Goal: Task Accomplishment & Management: Manage account settings

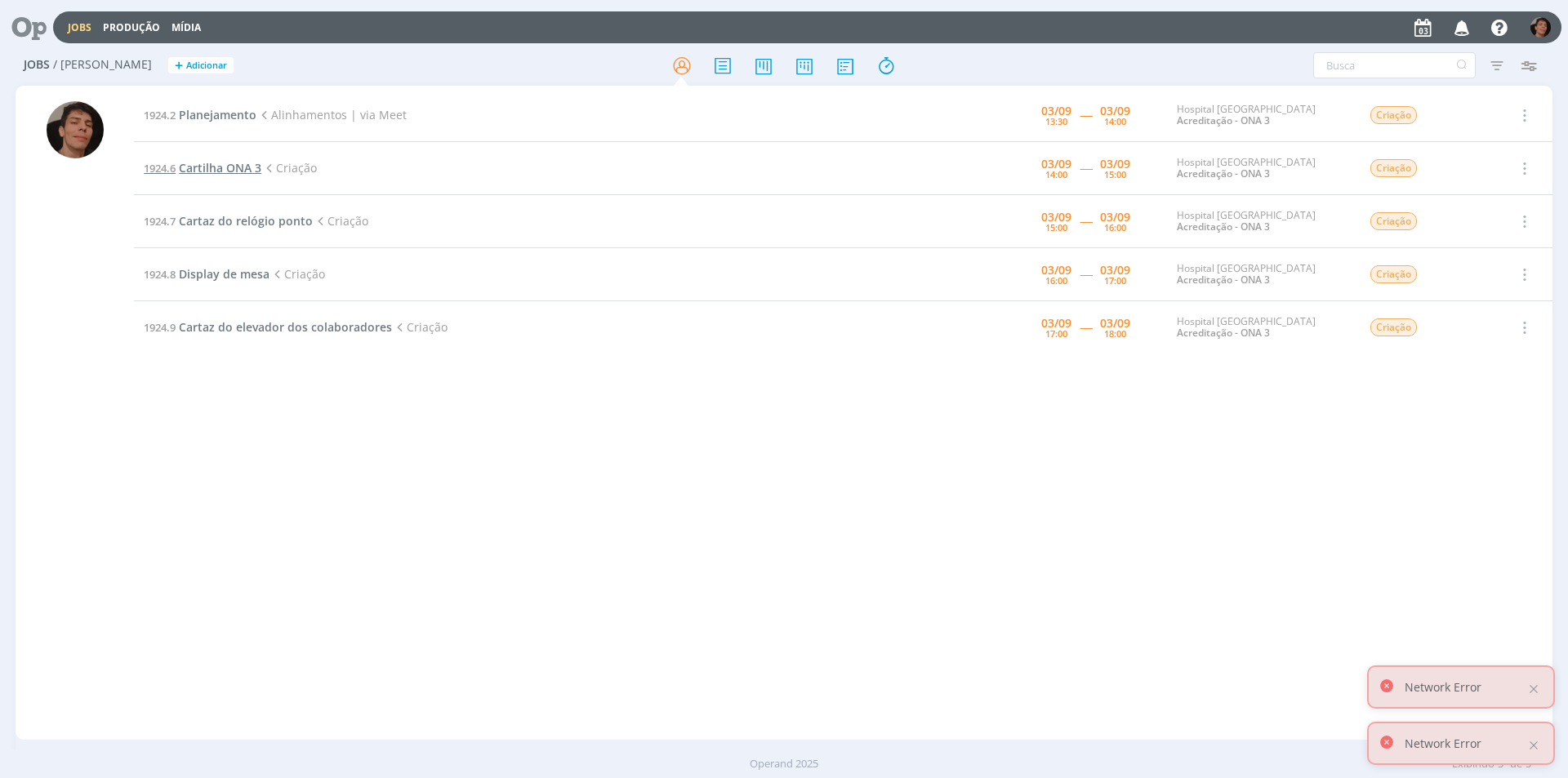
click at [226, 173] on span "Cartilha ONA 3" at bounding box center [220, 167] width 82 height 15
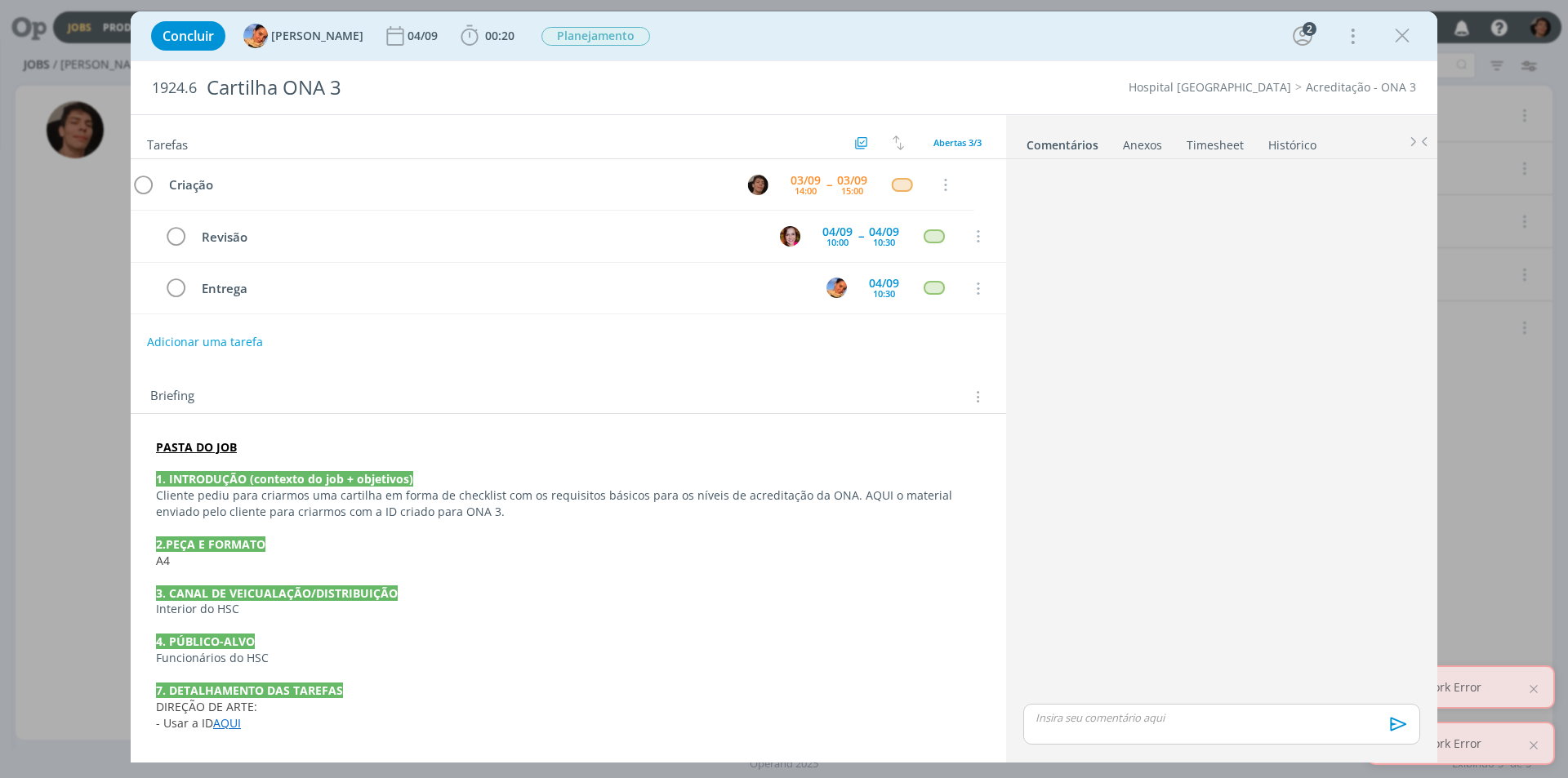
scroll to position [9, 0]
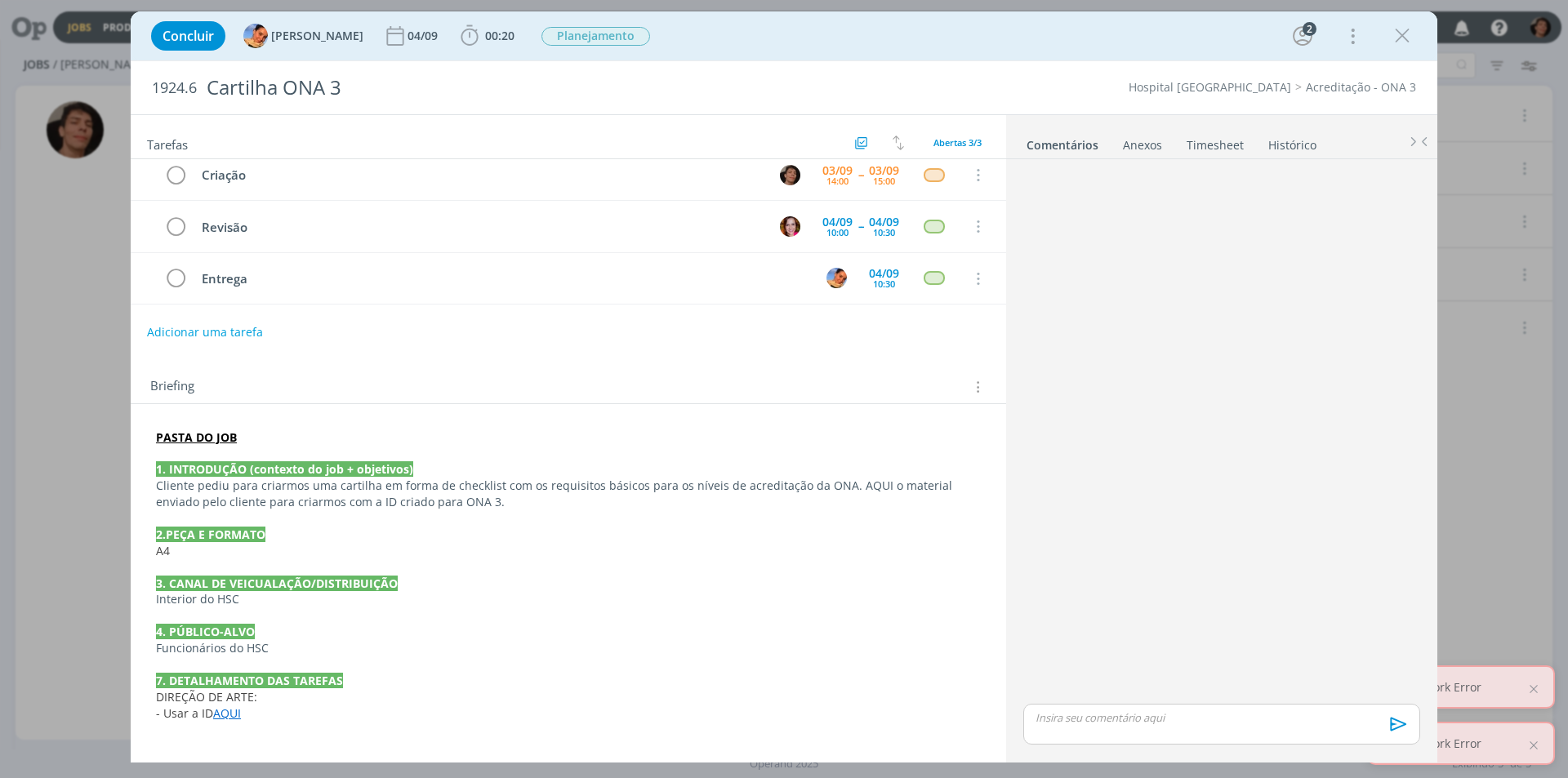
click at [1132, 724] on p "dialog" at bounding box center [1221, 717] width 370 height 15
click at [1113, 686] on p "dialog" at bounding box center [1221, 686] width 370 height 15
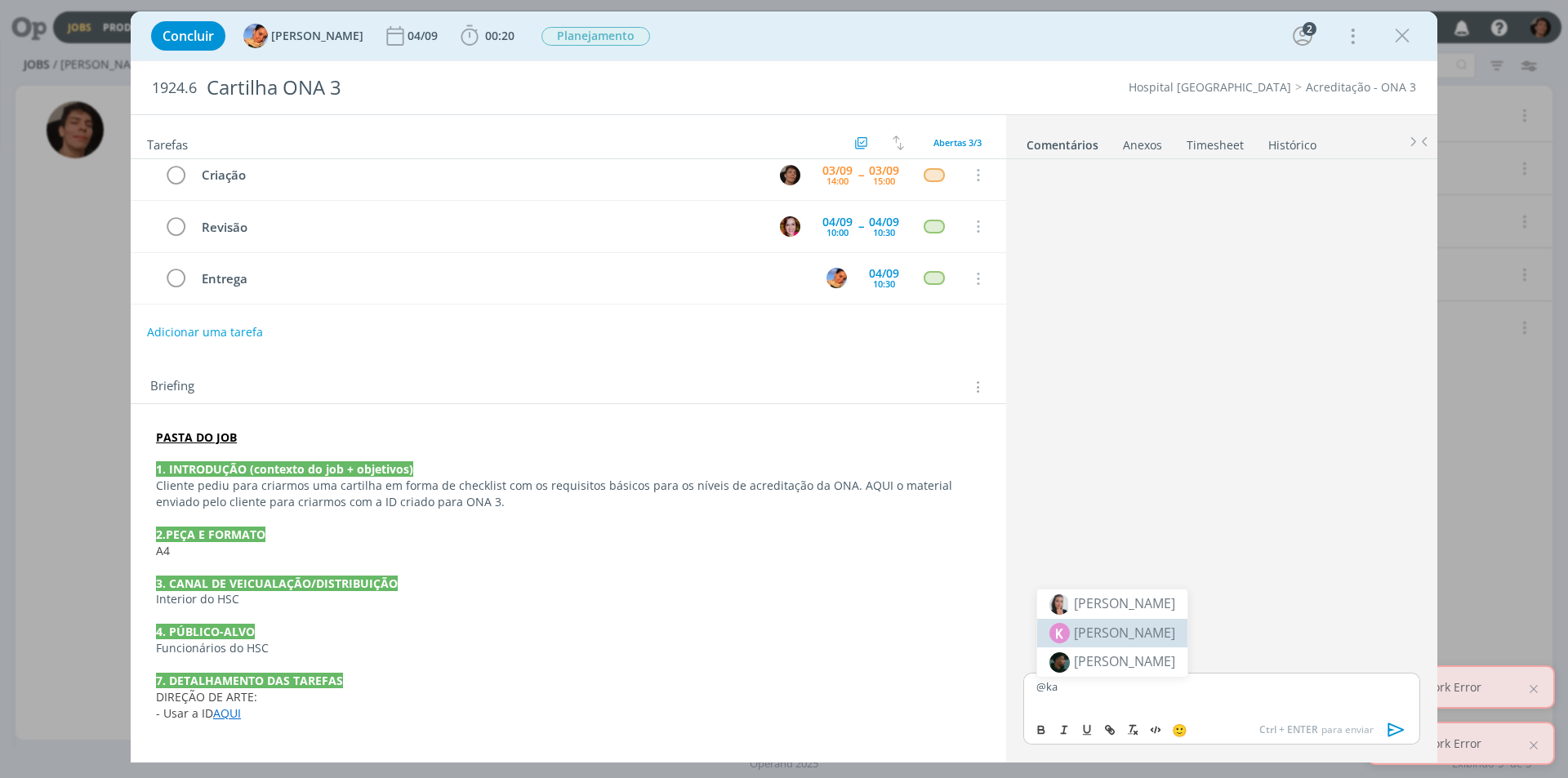
click at [1138, 640] on span "[PERSON_NAME]" at bounding box center [1125, 632] width 101 height 20
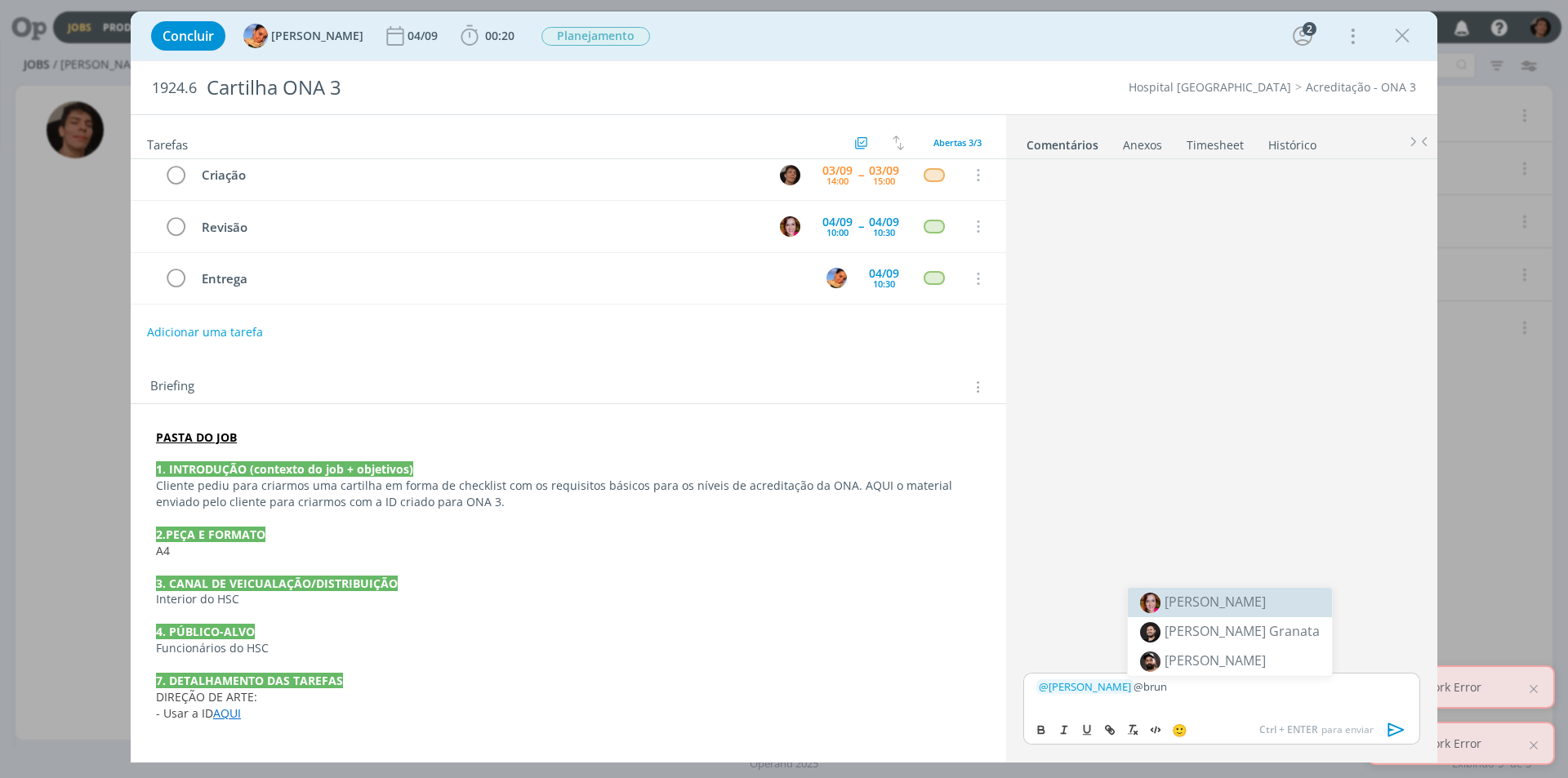
click at [1210, 605] on span "[PERSON_NAME]" at bounding box center [1215, 601] width 101 height 18
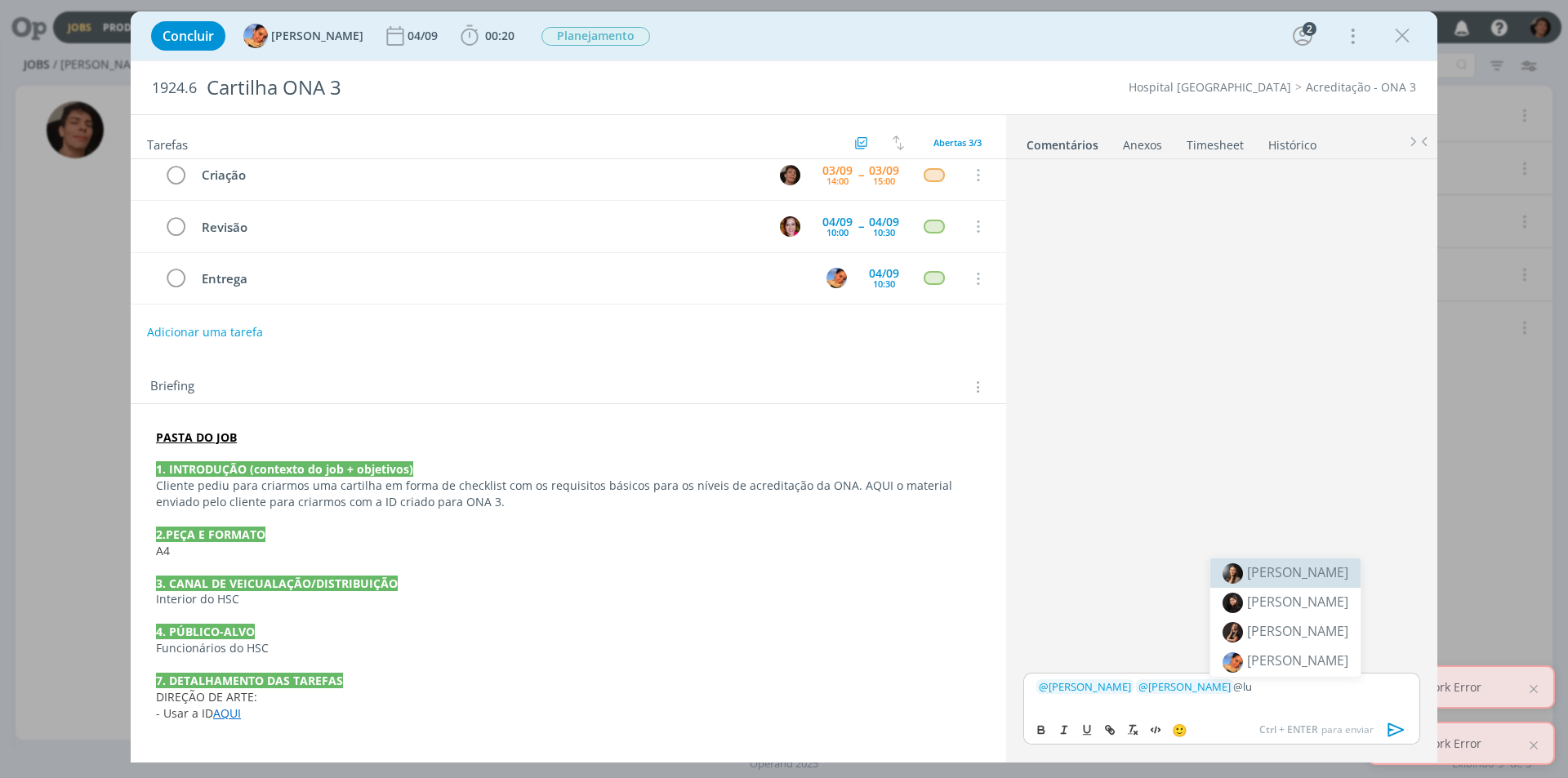
click at [1290, 577] on span "[PERSON_NAME]" at bounding box center [1297, 572] width 101 height 18
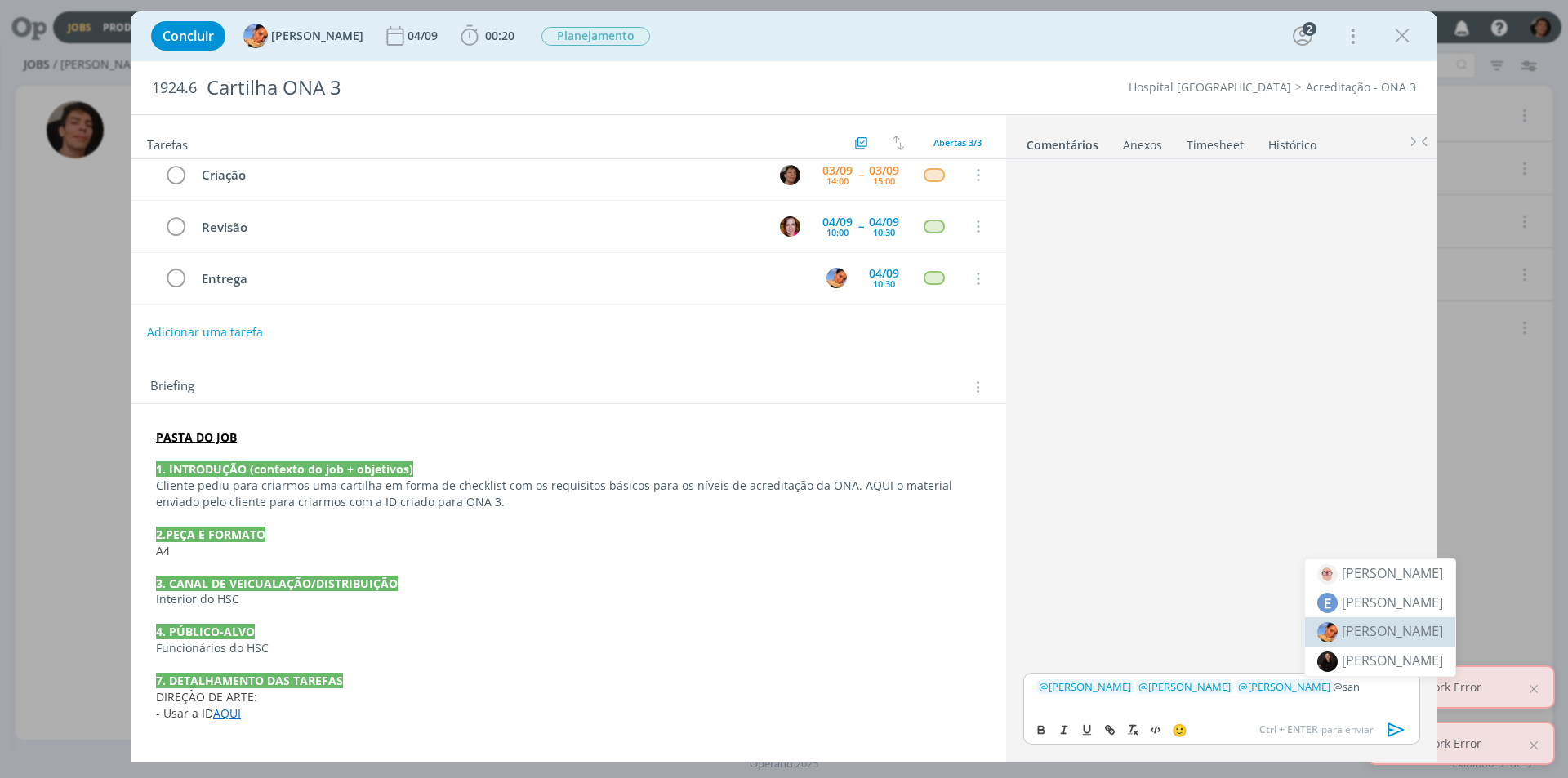
click at [1418, 632] on span "[PERSON_NAME]" at bounding box center [1392, 630] width 101 height 18
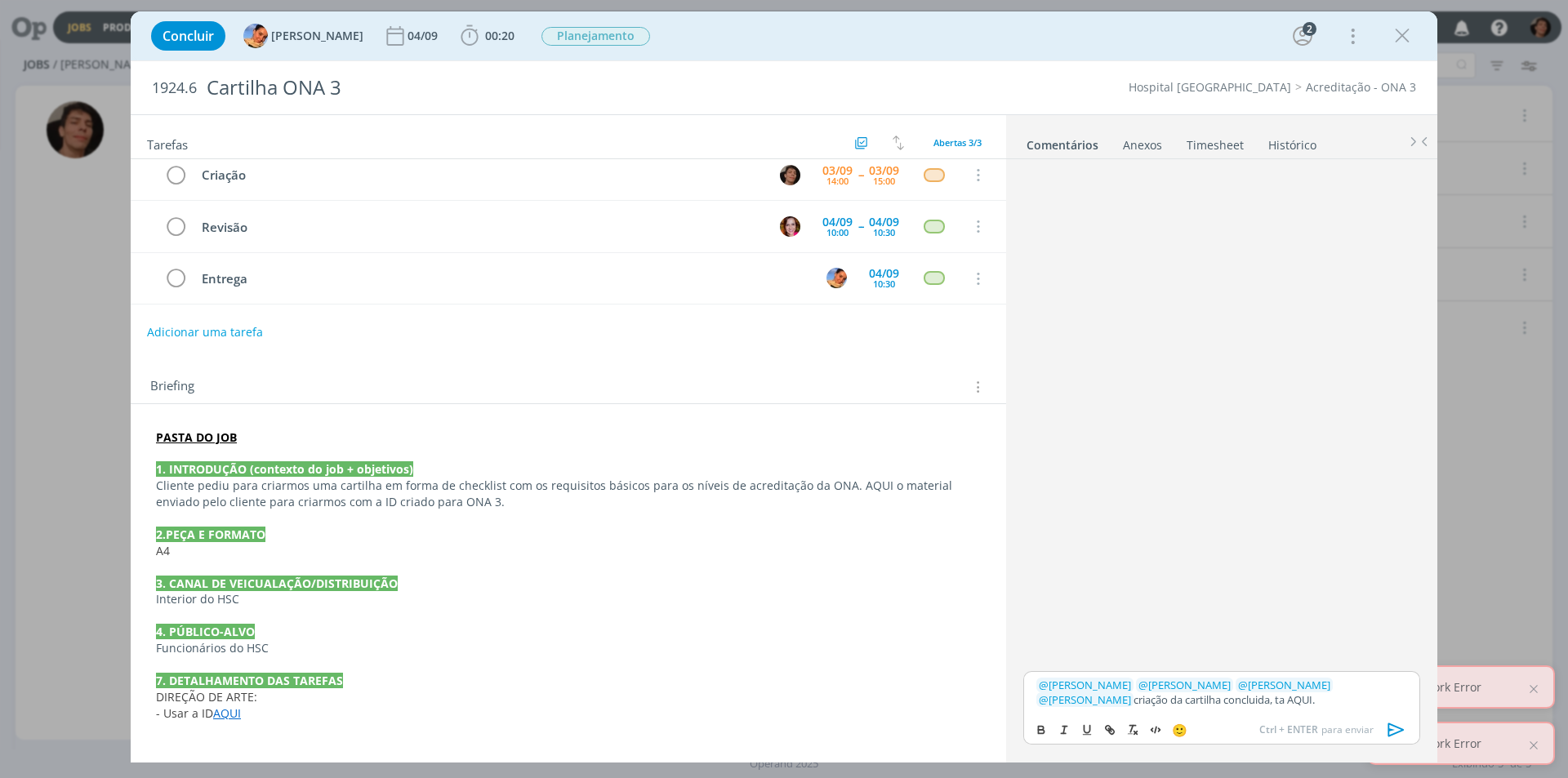
drag, startPoint x: 1184, startPoint y: 698, endPoint x: 1210, endPoint y: 711, distance: 29.1
click at [1210, 711] on div "﻿ @ [PERSON_NAME] ﻿ ﻿ @ [PERSON_NAME] ﻿ ﻿ @ [PERSON_NAME] ﻿ ﻿ @ [PERSON_NAME] ﻿…" at bounding box center [1222, 691] width 397 height 42
copy p "AQUI."
click at [1113, 725] on icon "dialog" at bounding box center [1109, 729] width 13 height 13
click at [1229, 671] on input "AQUI." at bounding box center [1183, 668] width 139 height 21
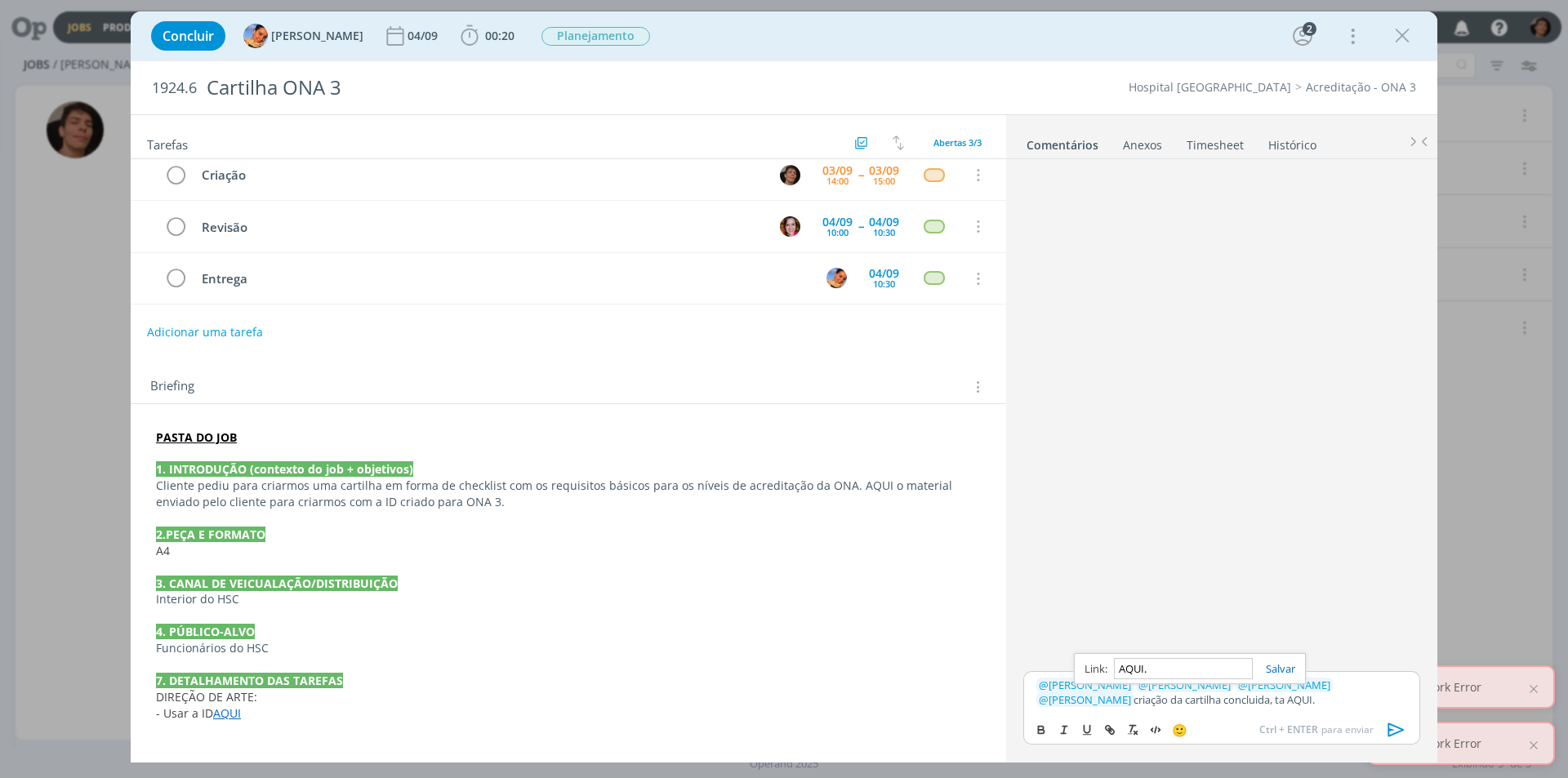
paste input "[URL][DOMAIN_NAME]"
type input "[URL][DOMAIN_NAME]"
click at [1274, 669] on link "dialog" at bounding box center [1273, 668] width 42 height 15
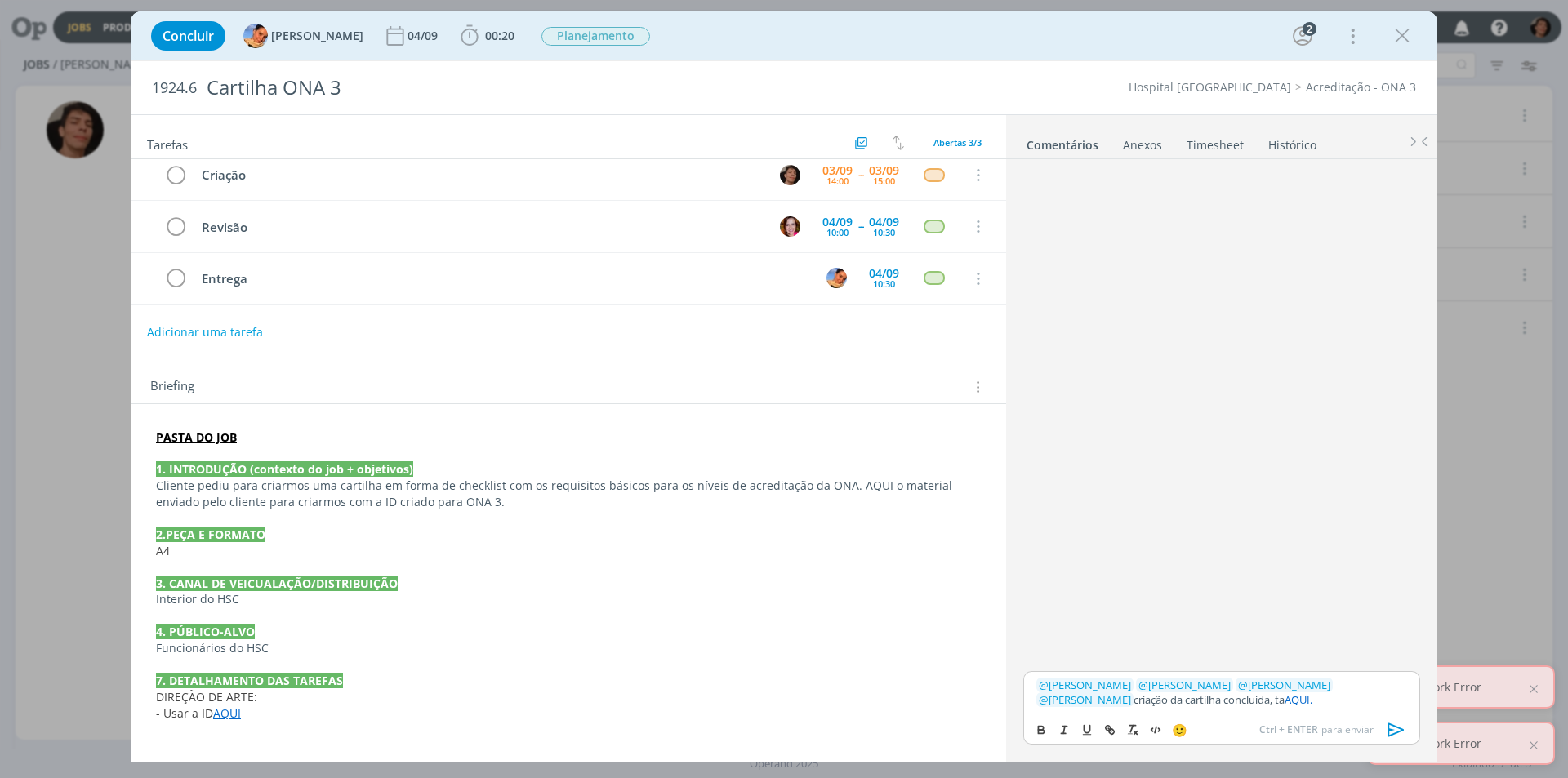
click at [1392, 727] on icon "dialog" at bounding box center [1396, 729] width 25 height 25
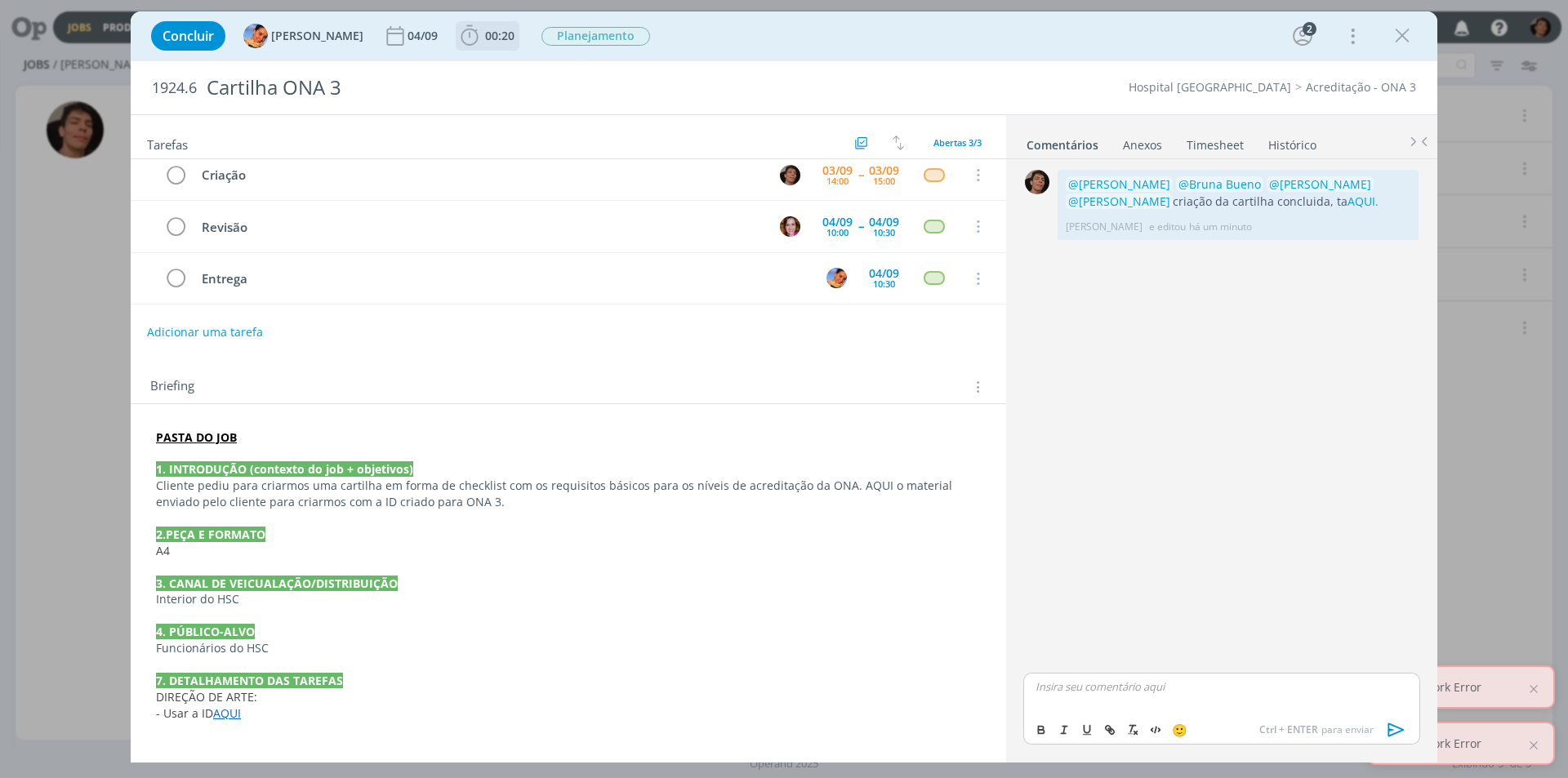
click at [485, 41] on span "00:20" at bounding box center [500, 35] width 29 height 15
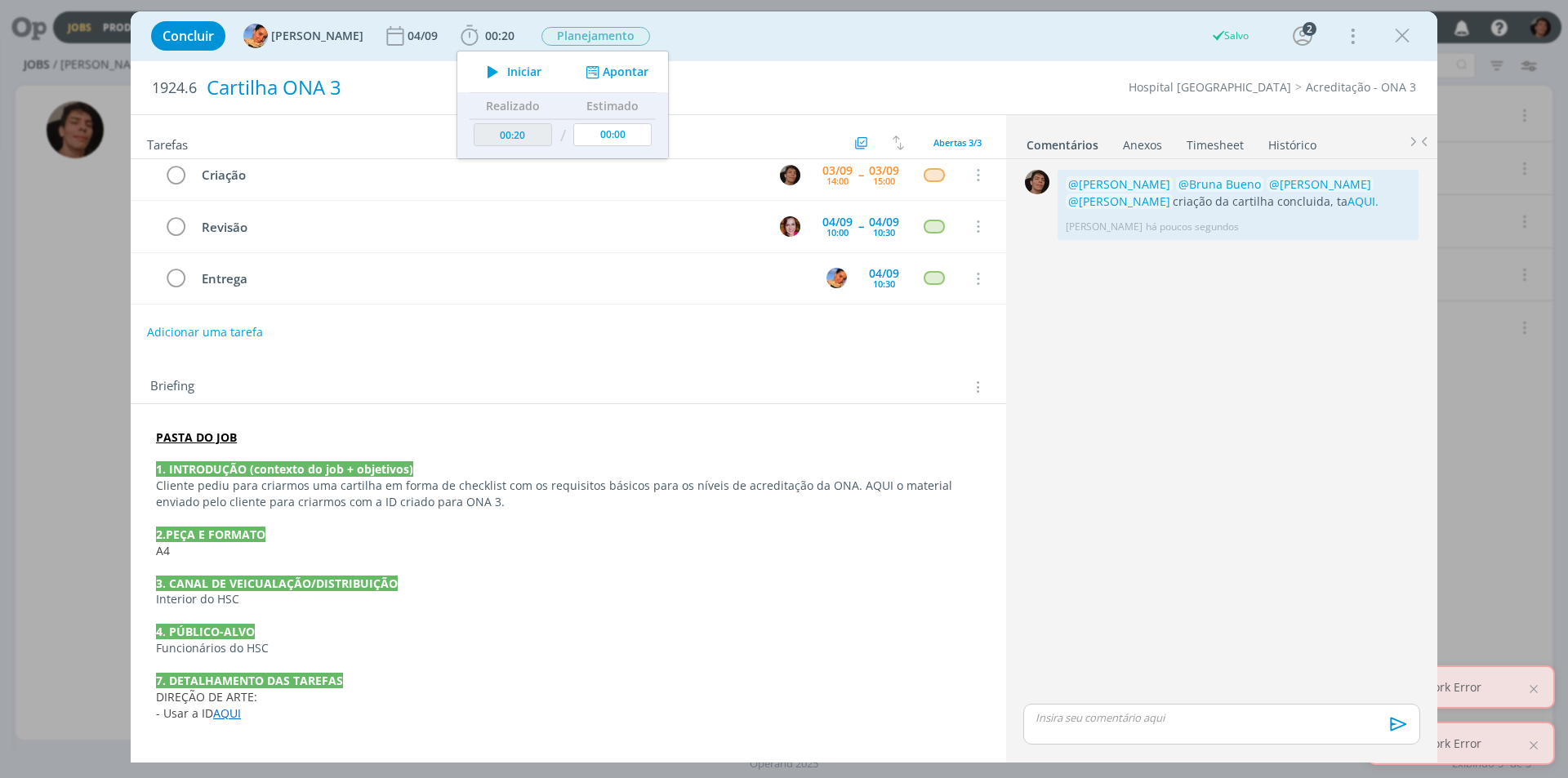
drag, startPoint x: 591, startPoint y: 70, endPoint x: 674, endPoint y: 93, distance: 86.1
click at [592, 70] on button "Apontar" at bounding box center [615, 72] width 68 height 17
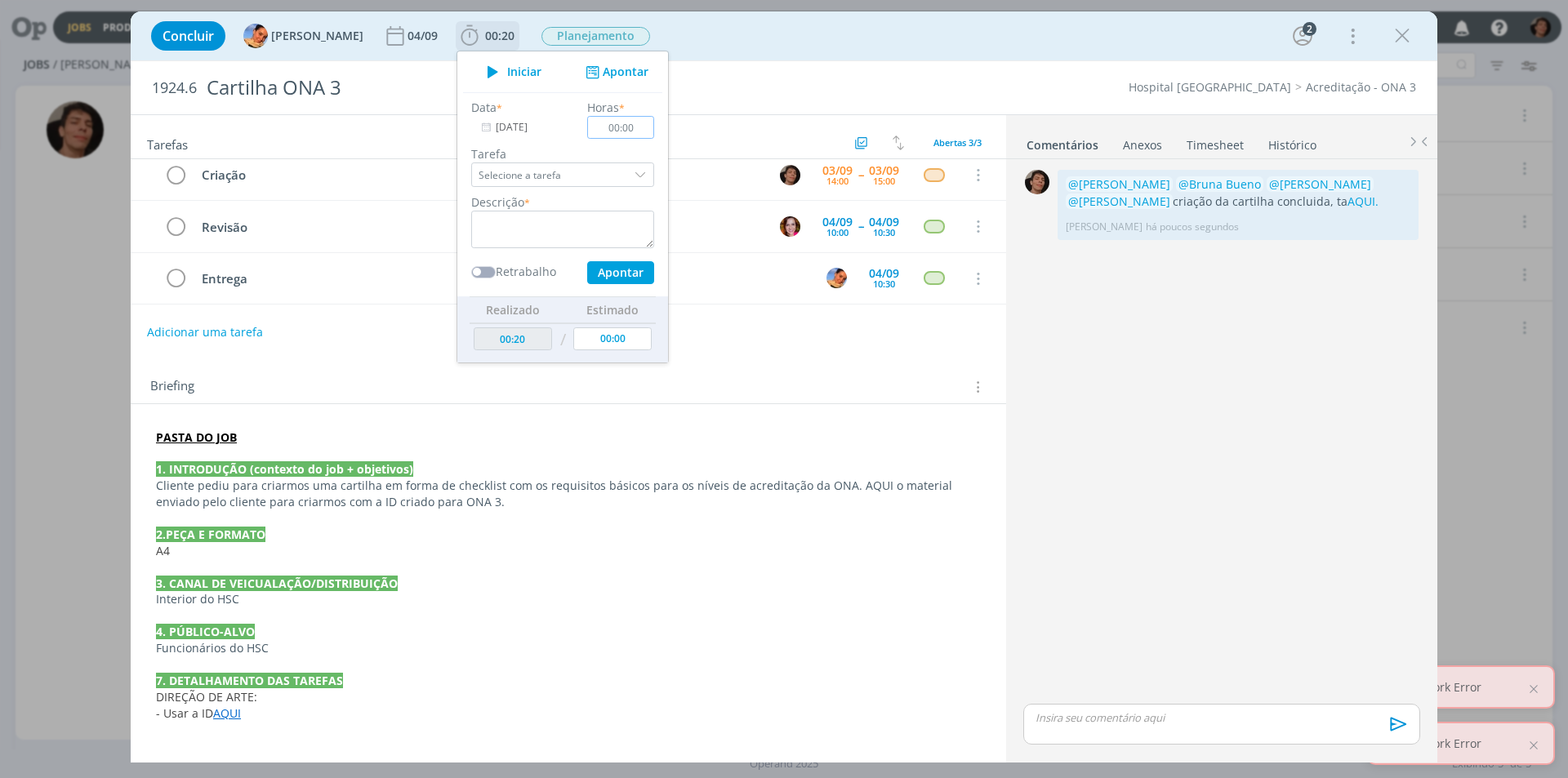
drag, startPoint x: 627, startPoint y: 131, endPoint x: 530, endPoint y: 146, distance: 98.2
click at [534, 145] on div "Data * [DATE] Horas * 00:00 Tarefa Selecione a tarefa Descrição * Retrabalho Ap…" at bounding box center [563, 191] width 199 height 185
drag, startPoint x: 600, startPoint y: 125, endPoint x: 625, endPoint y: 131, distance: 25.7
click at [625, 131] on input "02:00" at bounding box center [620, 127] width 67 height 23
type input "02:00"
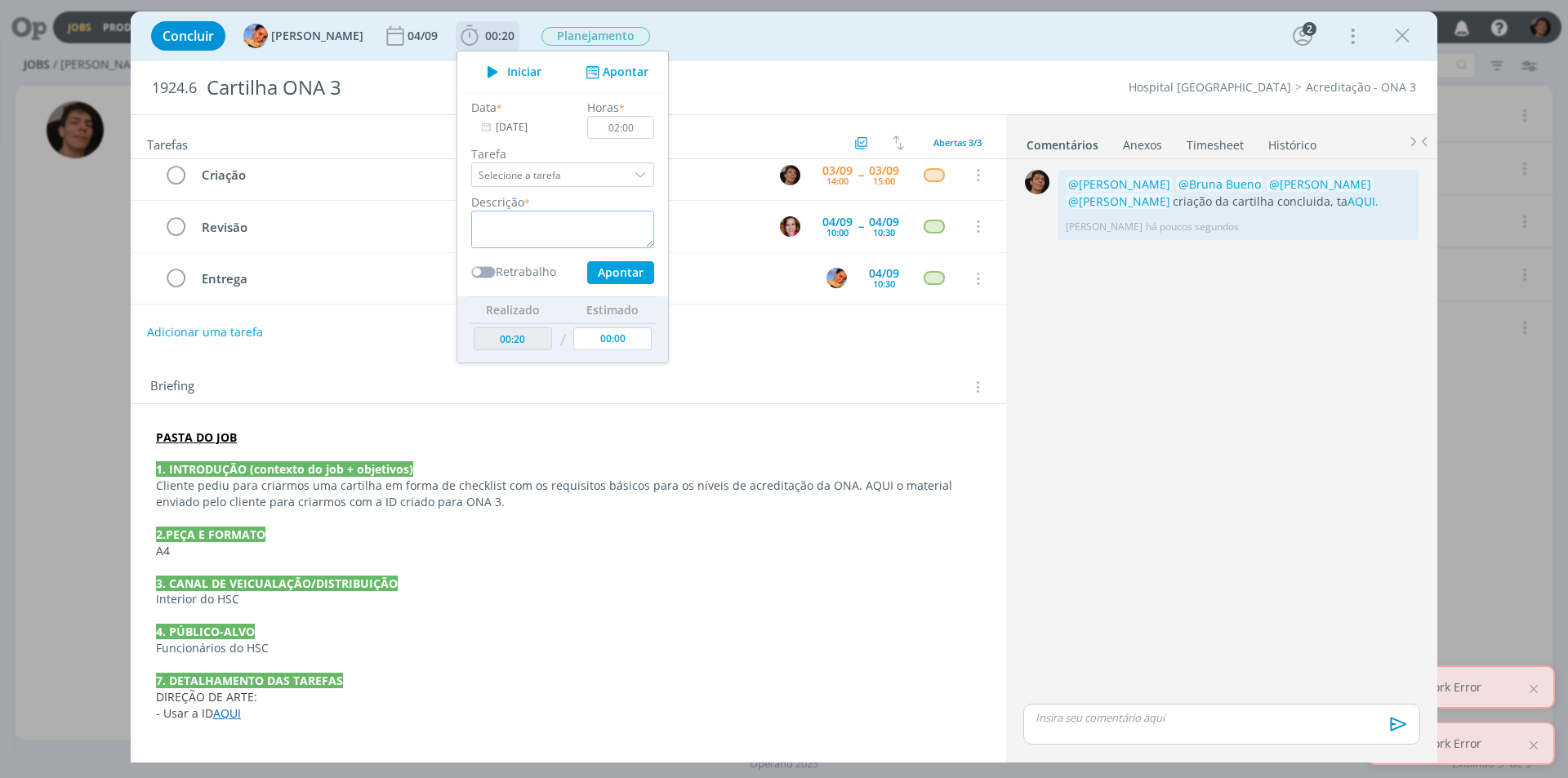
click at [551, 222] on textarea "dialog" at bounding box center [562, 229] width 183 height 38
type textarea "CRIAÇÃO CARTILHA"
click at [616, 272] on button "Apontar" at bounding box center [620, 272] width 67 height 23
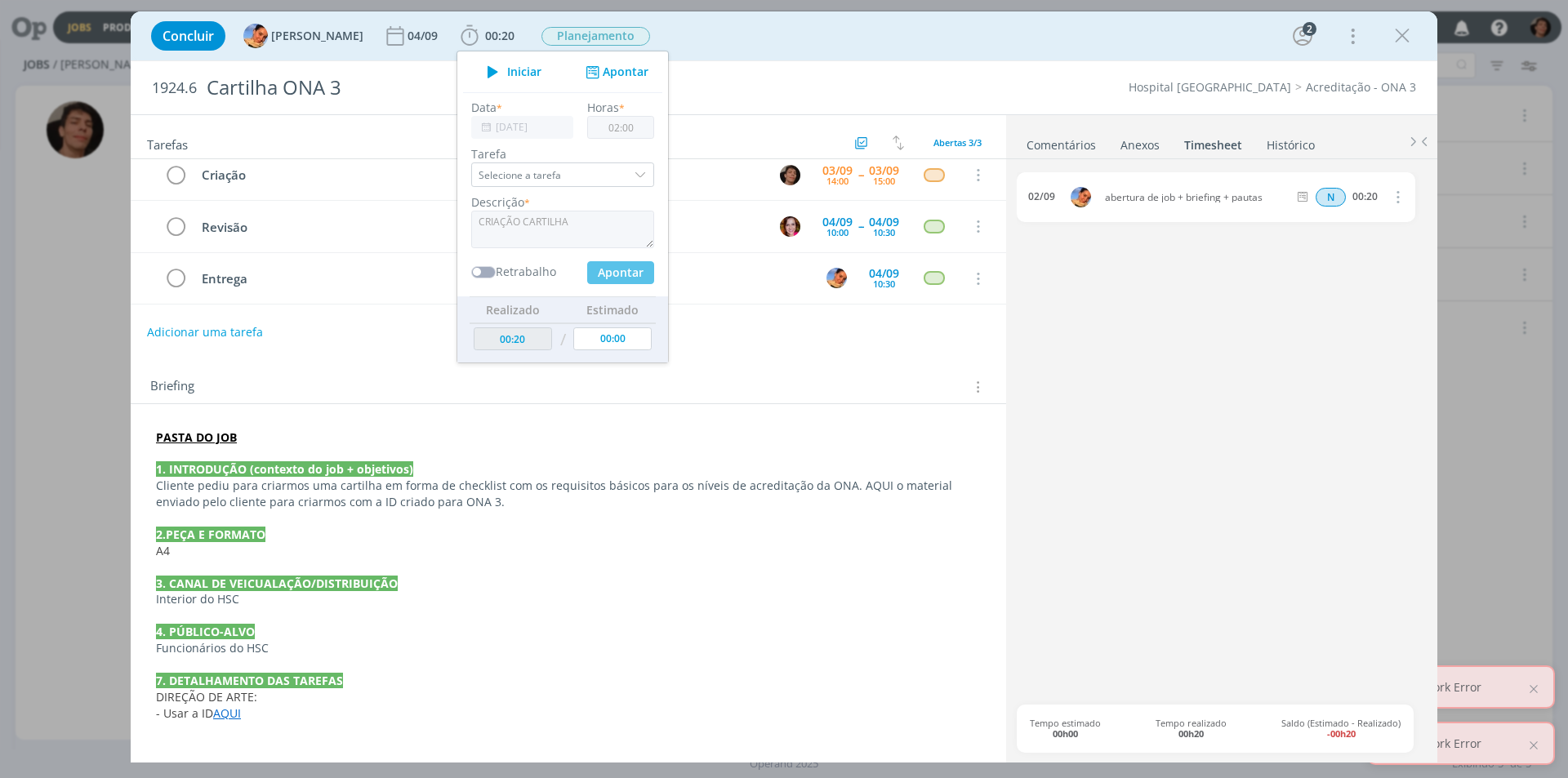
type input "02:20"
type input "00:00"
click at [1129, 484] on div "03/09 CRIAÇÃO CARTILHA N 02:00 Excluir Editar 02/09 abertura de job + briefing …" at bounding box center [1221, 439] width 410 height 532
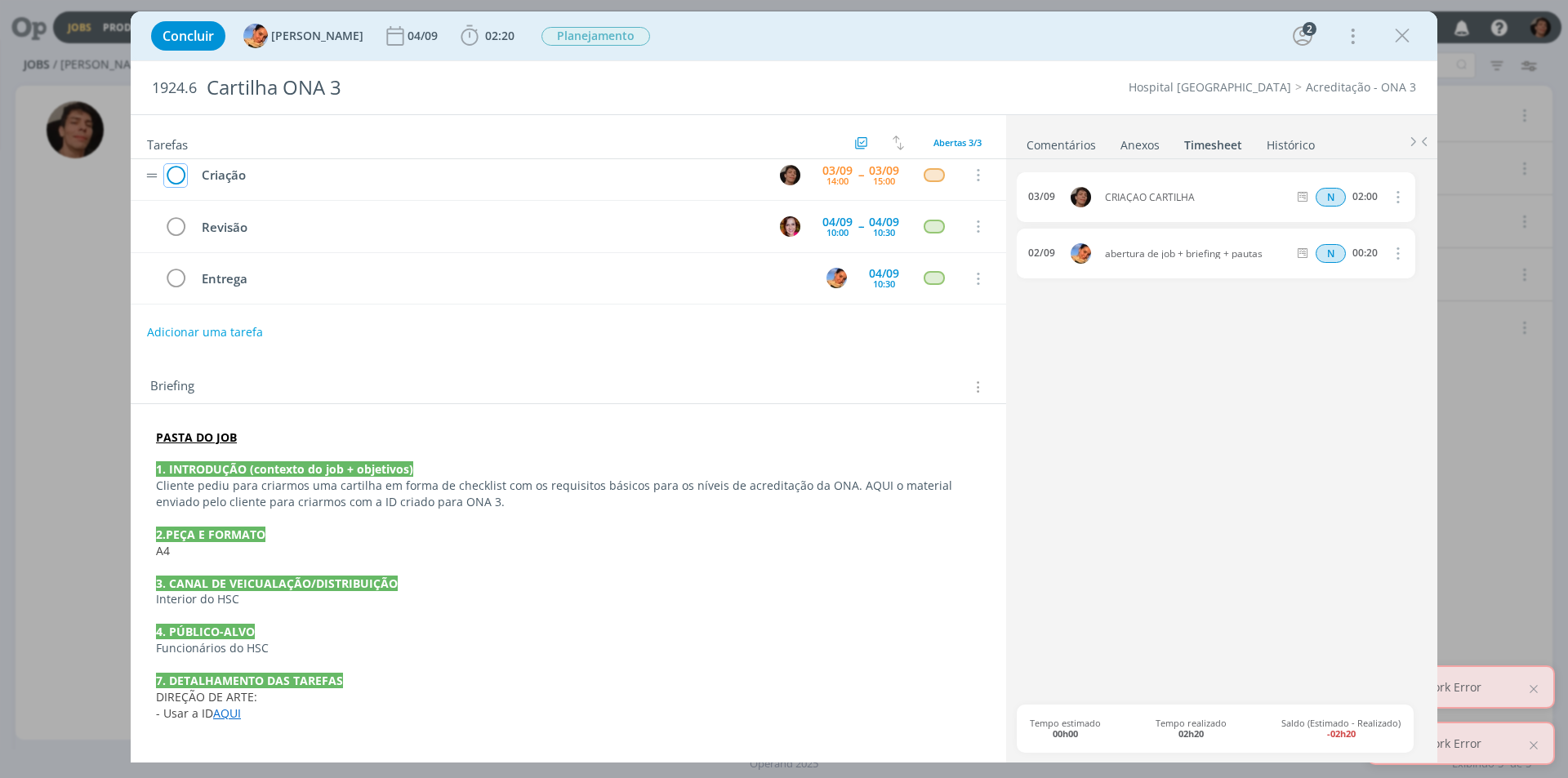
click at [180, 179] on icon "dialog" at bounding box center [175, 175] width 23 height 25
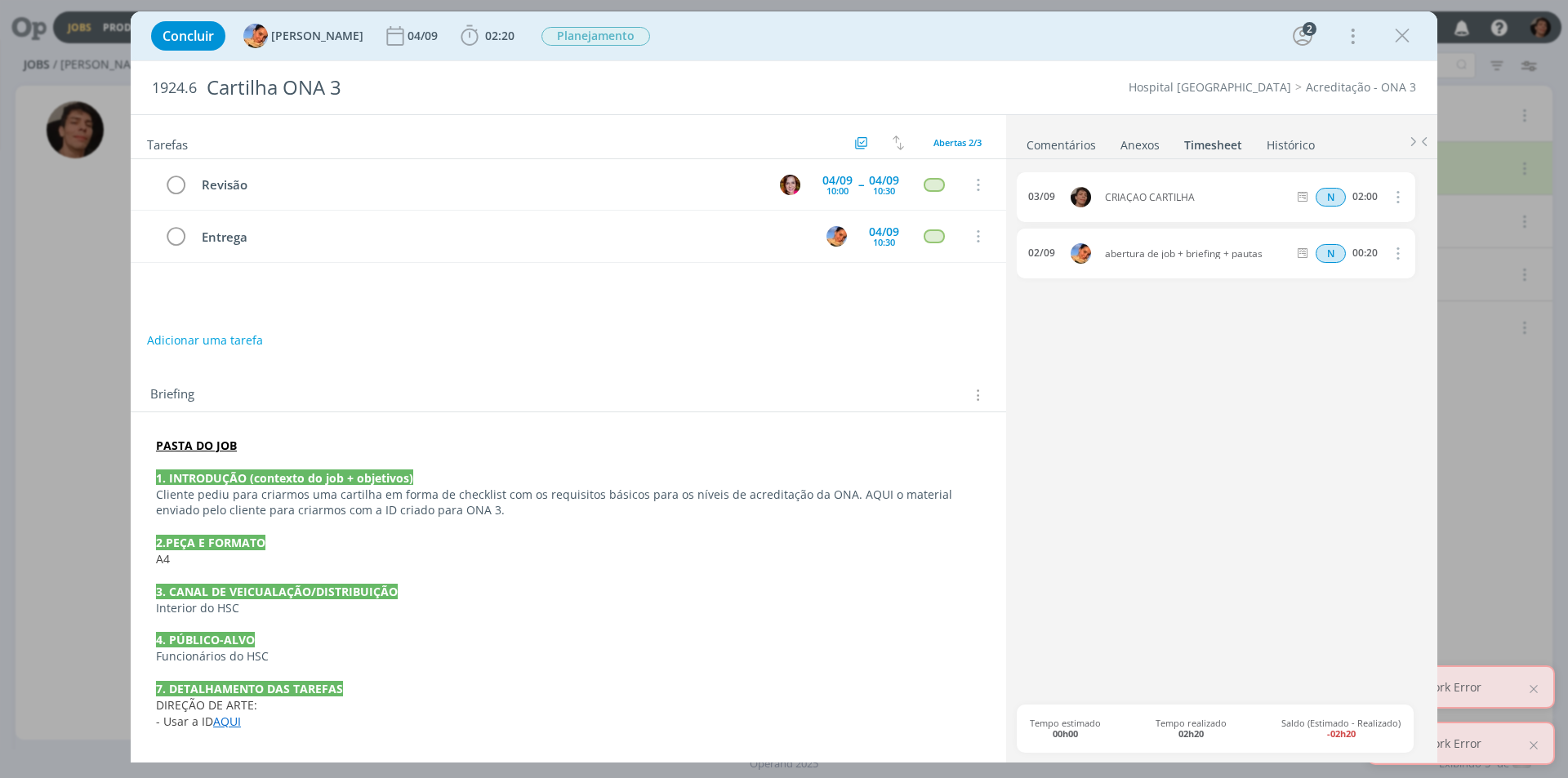
click at [71, 301] on div "Concluir [PERSON_NAME] [DATE] 02:20 Iniciar Apontar Data * [DATE] Horas * 00:00…" at bounding box center [784, 389] width 1568 height 778
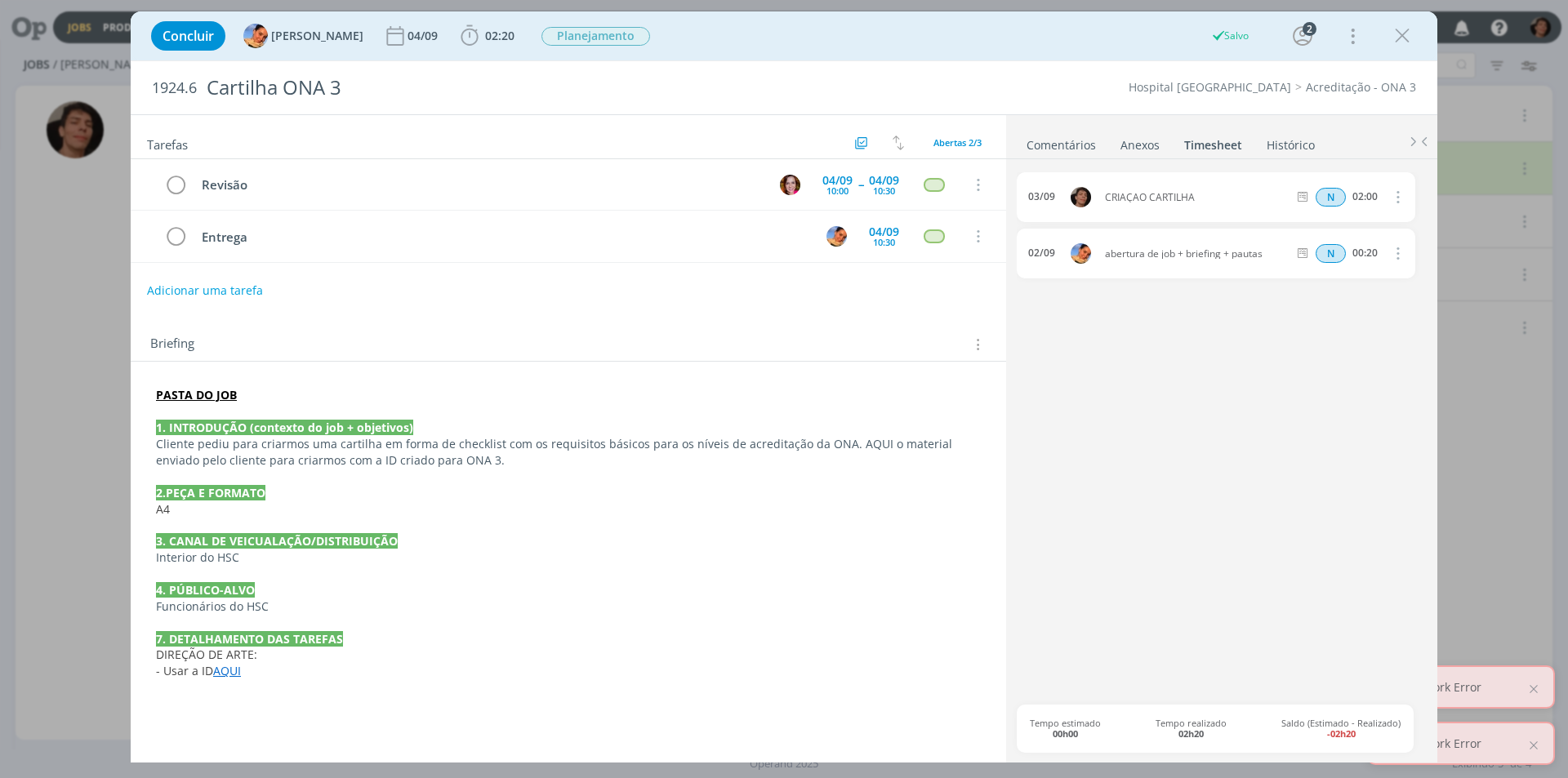
click at [1408, 27] on icon "dialog" at bounding box center [1401, 36] width 25 height 25
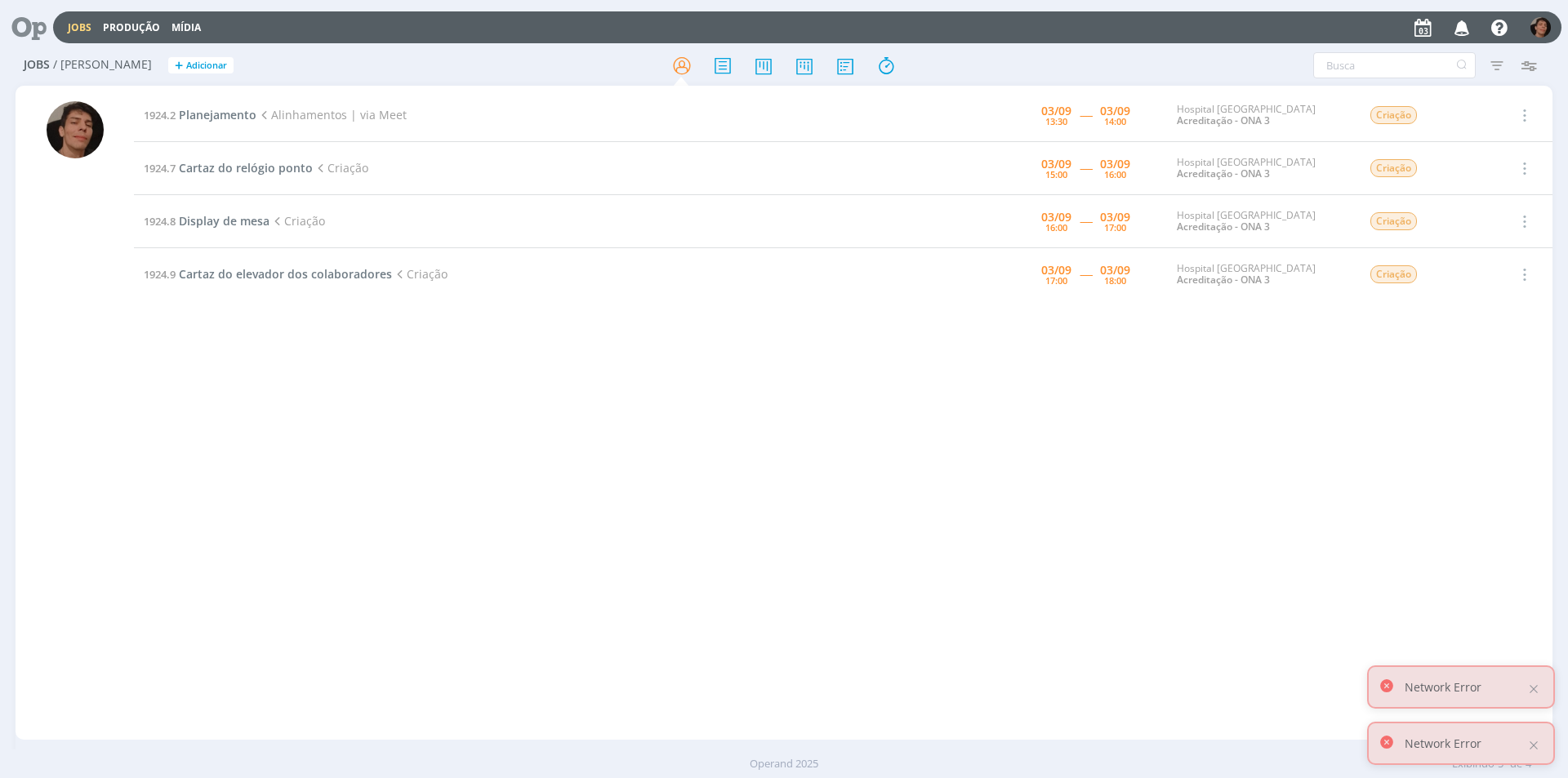
click at [412, 340] on div "1924.2 Planejamento Alinhamentos | via Meet [DATE] 13:30 ----- [DATE] 14:00 Hos…" at bounding box center [843, 413] width 1419 height 647
click at [1537, 688] on div at bounding box center [1533, 689] width 15 height 15
click at [1529, 746] on div at bounding box center [1533, 745] width 15 height 15
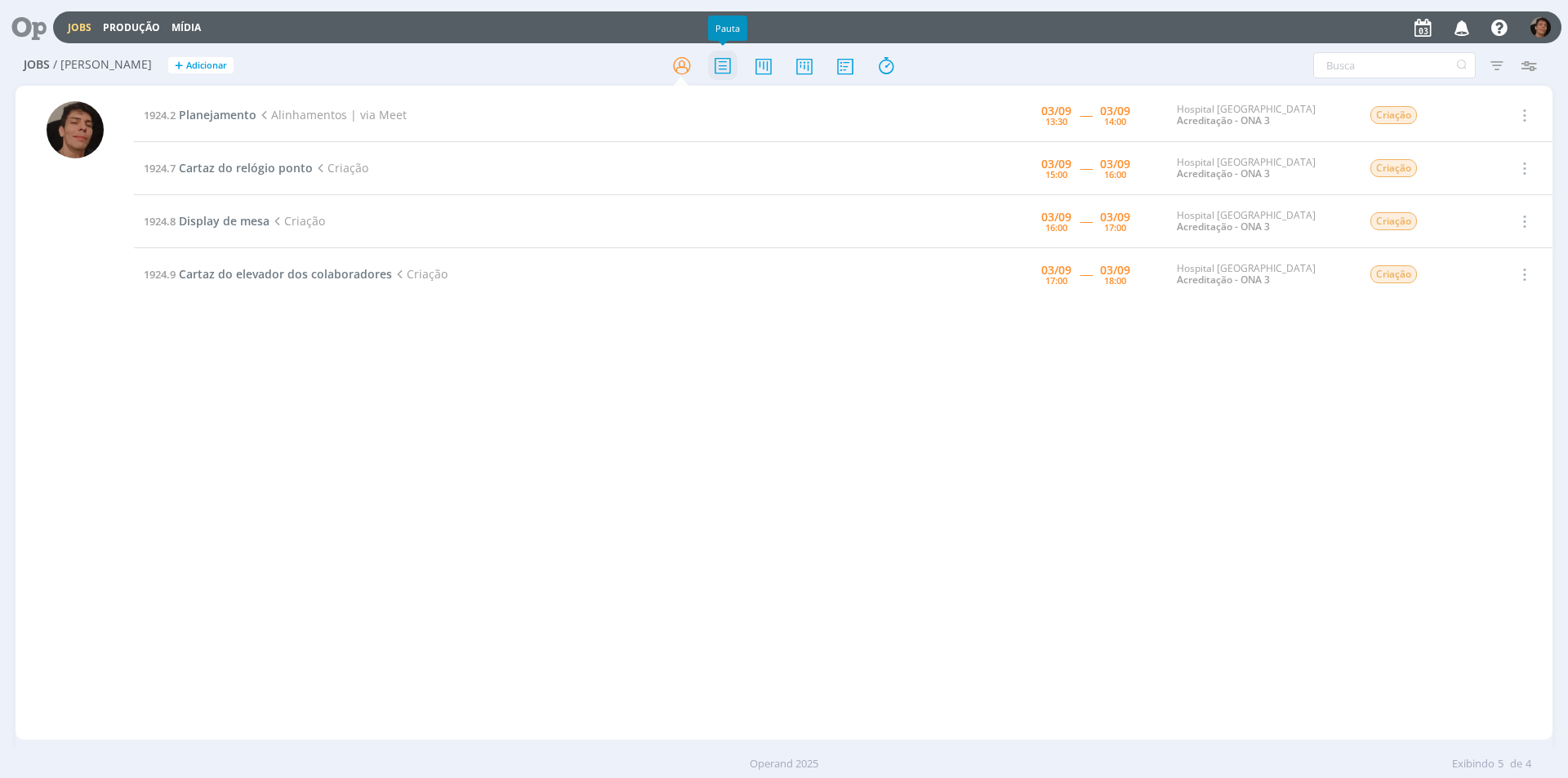
click at [710, 75] on icon at bounding box center [723, 65] width 29 height 32
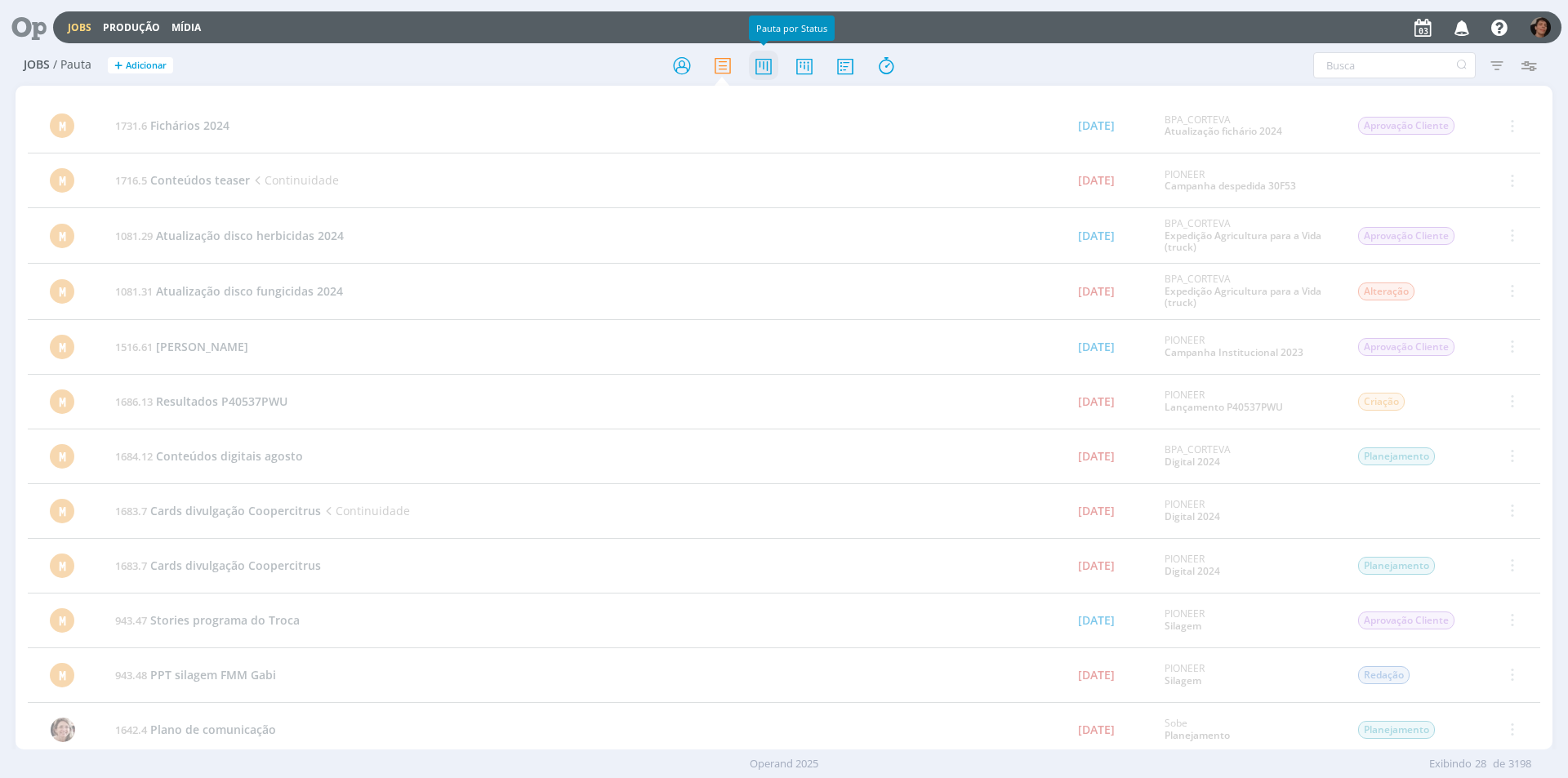
click at [766, 74] on icon at bounding box center [763, 65] width 29 height 32
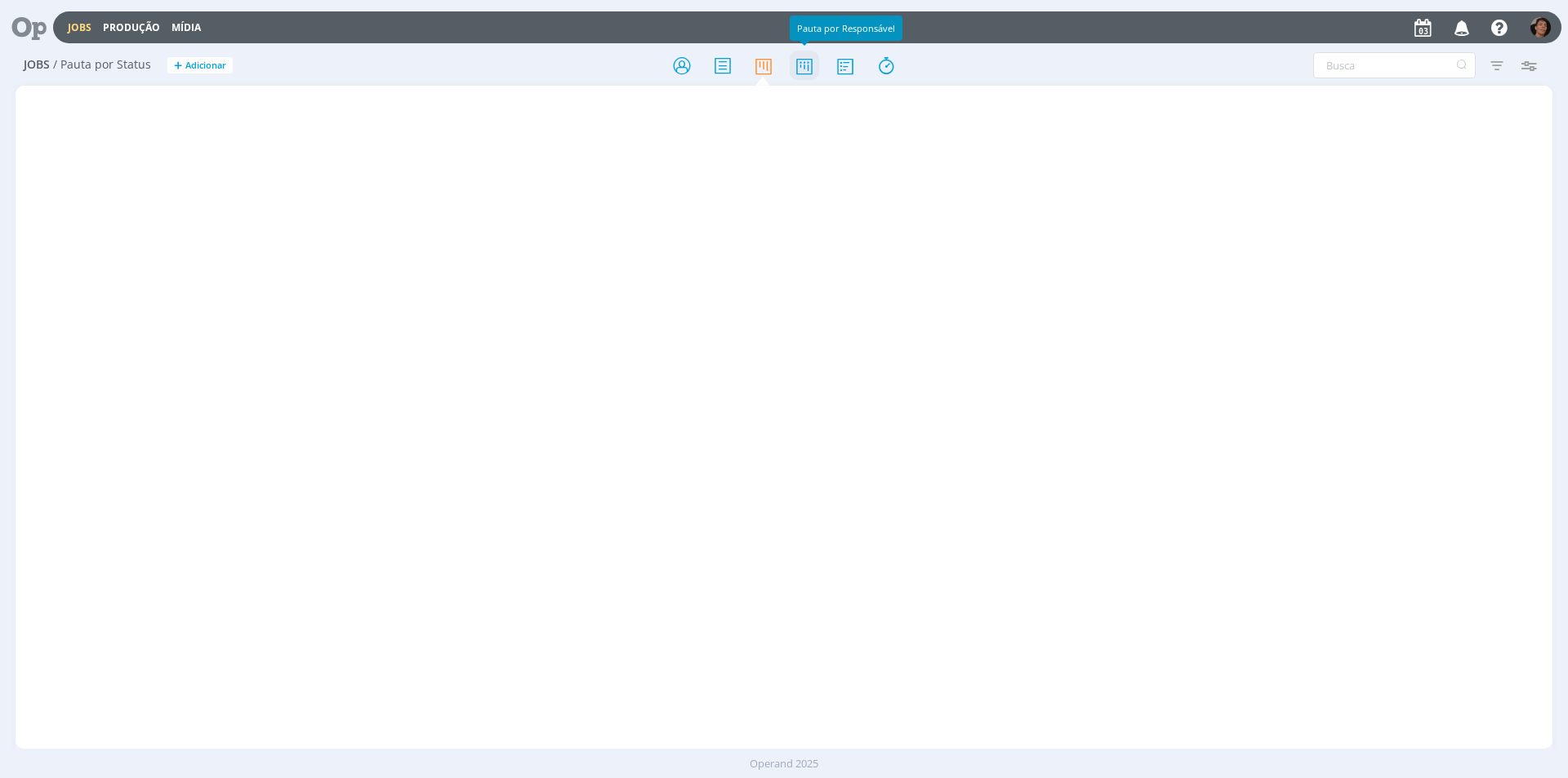
click at [805, 68] on icon at bounding box center [804, 65] width 29 height 32
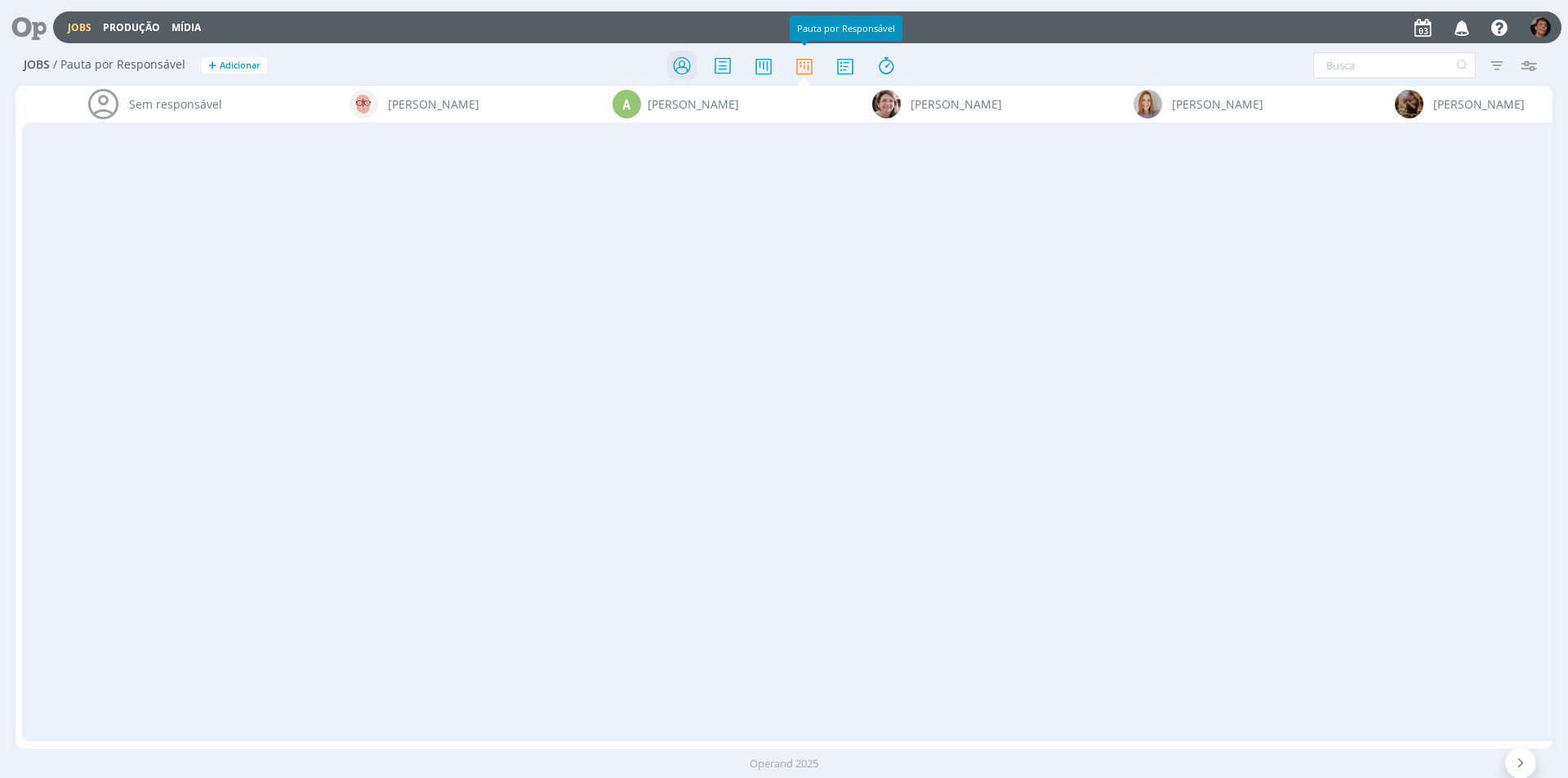
click at [682, 65] on icon at bounding box center [681, 65] width 29 height 32
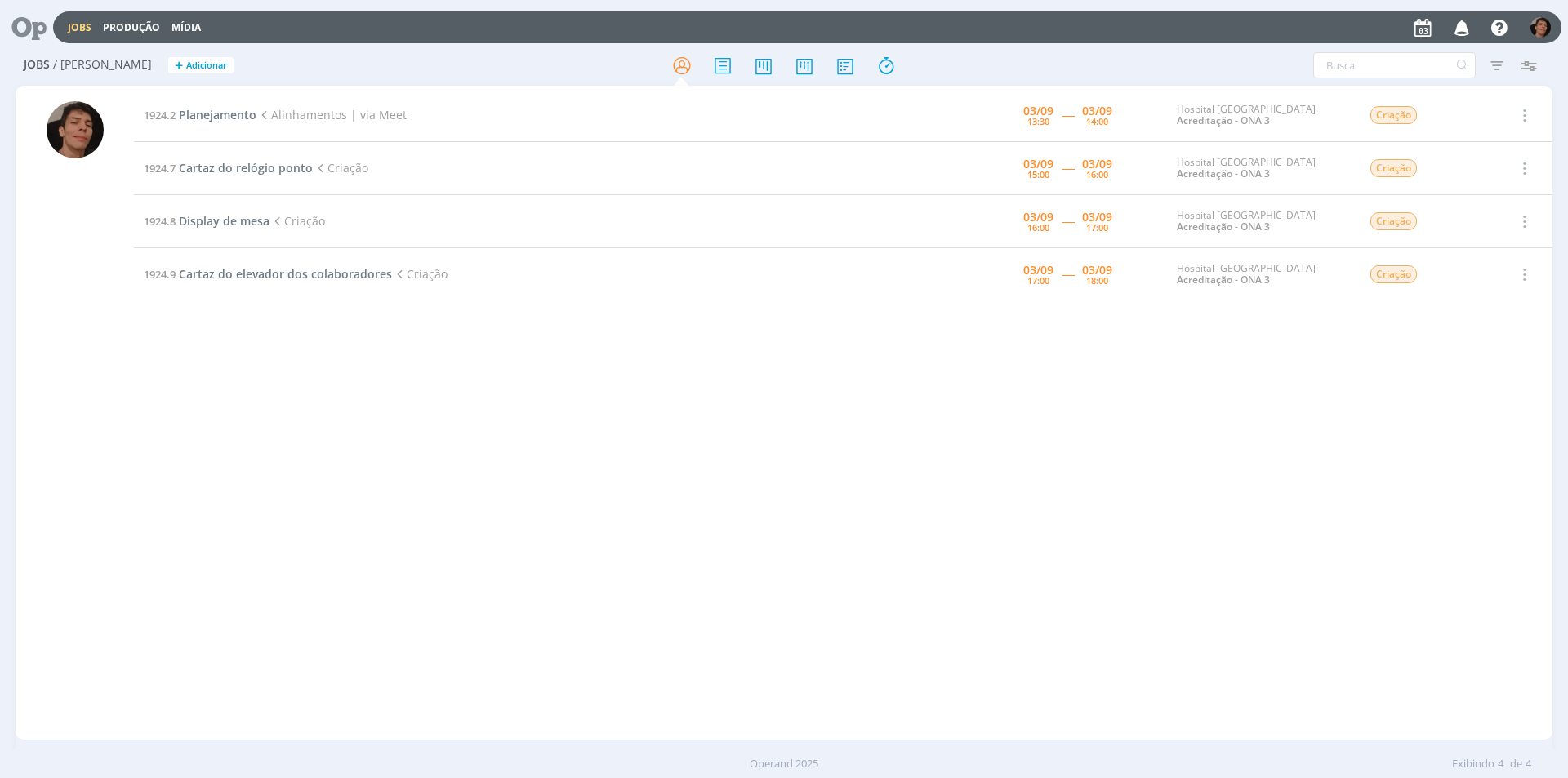
click at [939, 321] on div "1924.2 Planejamento Alinhamentos | via Meet [DATE] 13:30 ----- [DATE] 14:00 Hos…" at bounding box center [843, 413] width 1419 height 647
click at [243, 122] on span "Planejamento" at bounding box center [217, 114] width 77 height 15
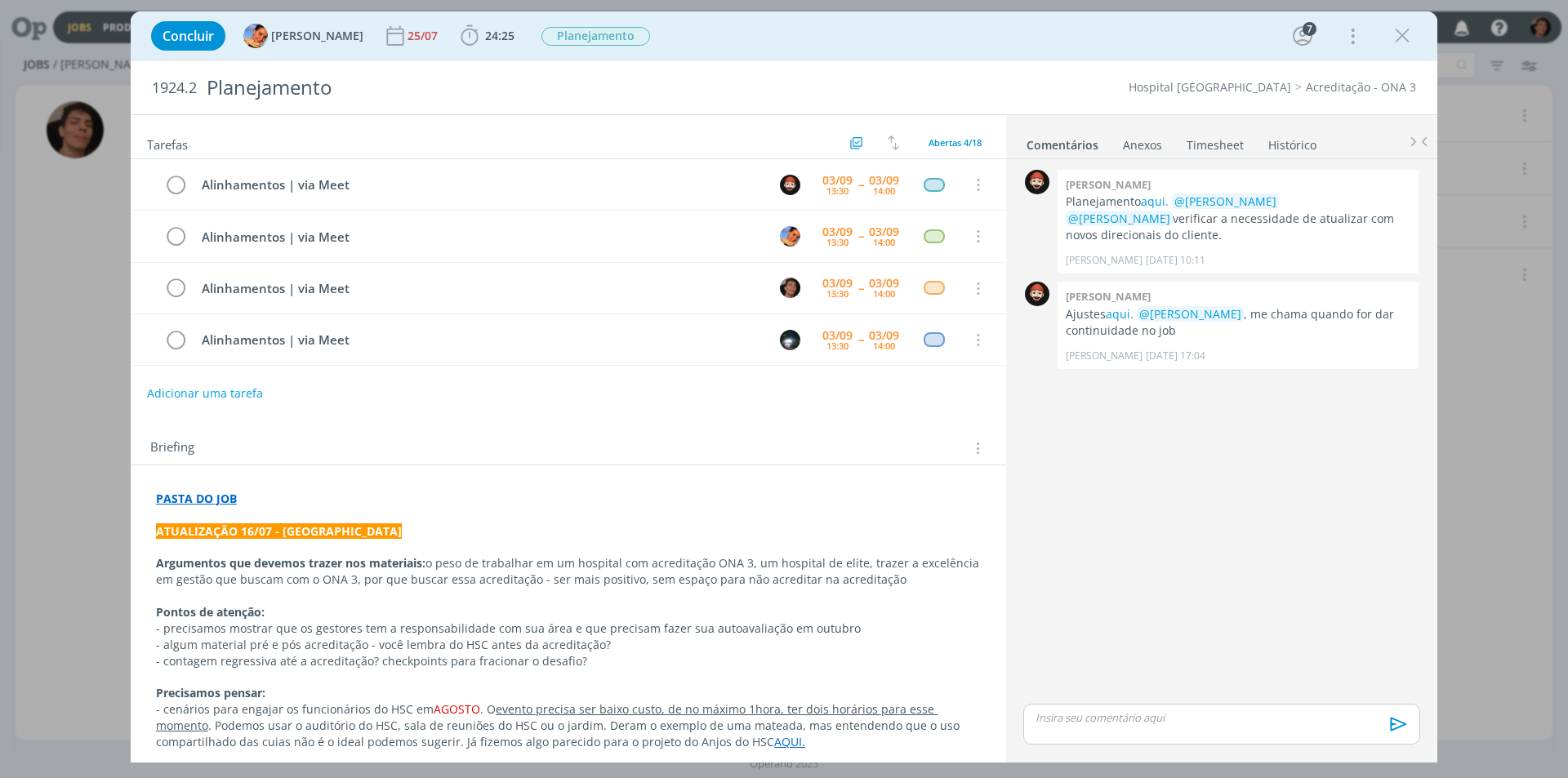
click at [1226, 448] on div "0 [PERSON_NAME] Planejamento aqui. @[PERSON_NAME] @[PERSON_NAME] verificar a ne…" at bounding box center [1221, 433] width 410 height 534
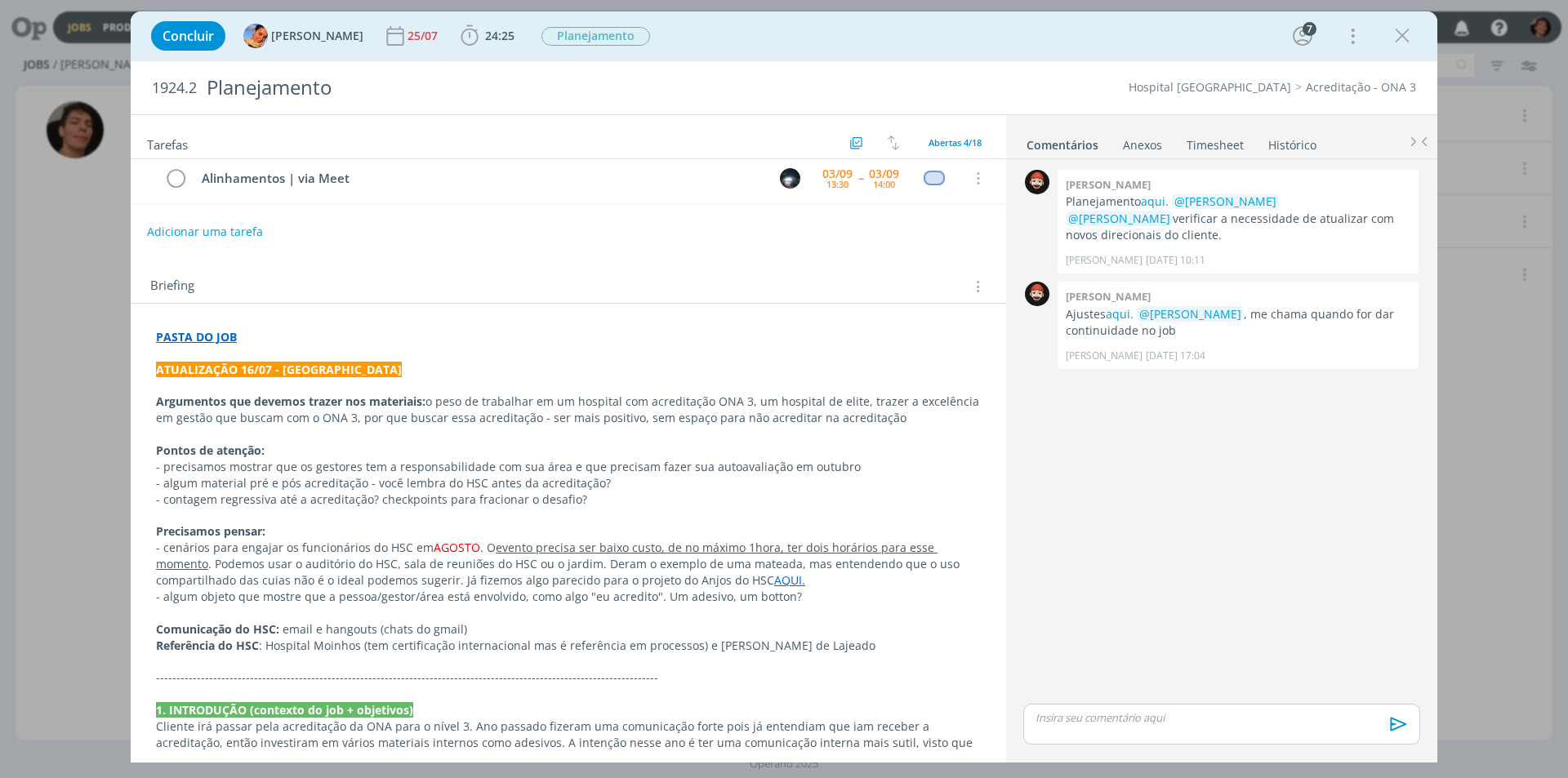
scroll to position [163, 0]
click at [262, 444] on strong "Pontos de atenção:" at bounding box center [210, 448] width 108 height 15
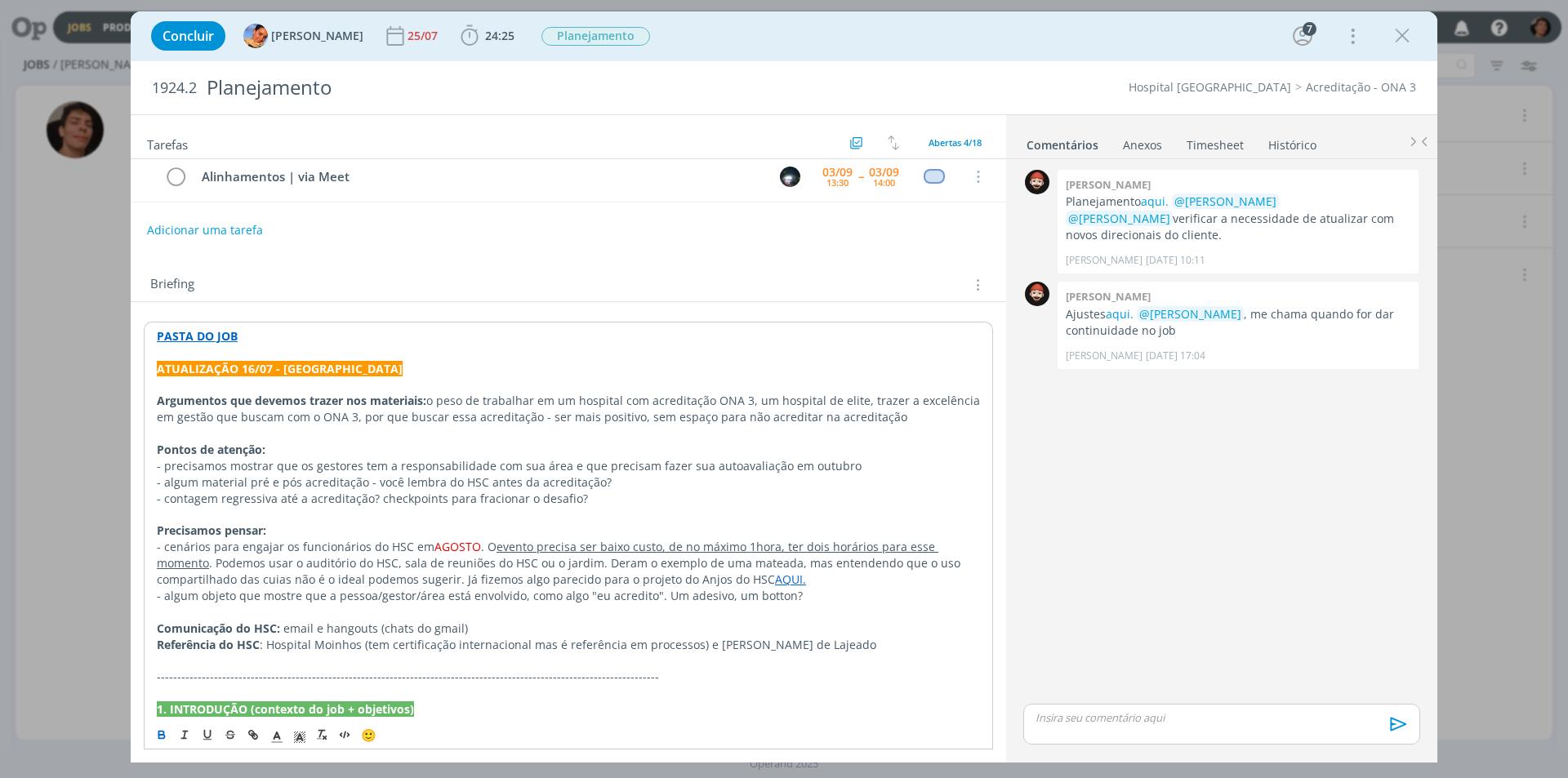
click at [605, 505] on p "- contagem regressiva até a acreditação? checkpoints para fracionar o desafio?" at bounding box center [568, 498] width 823 height 16
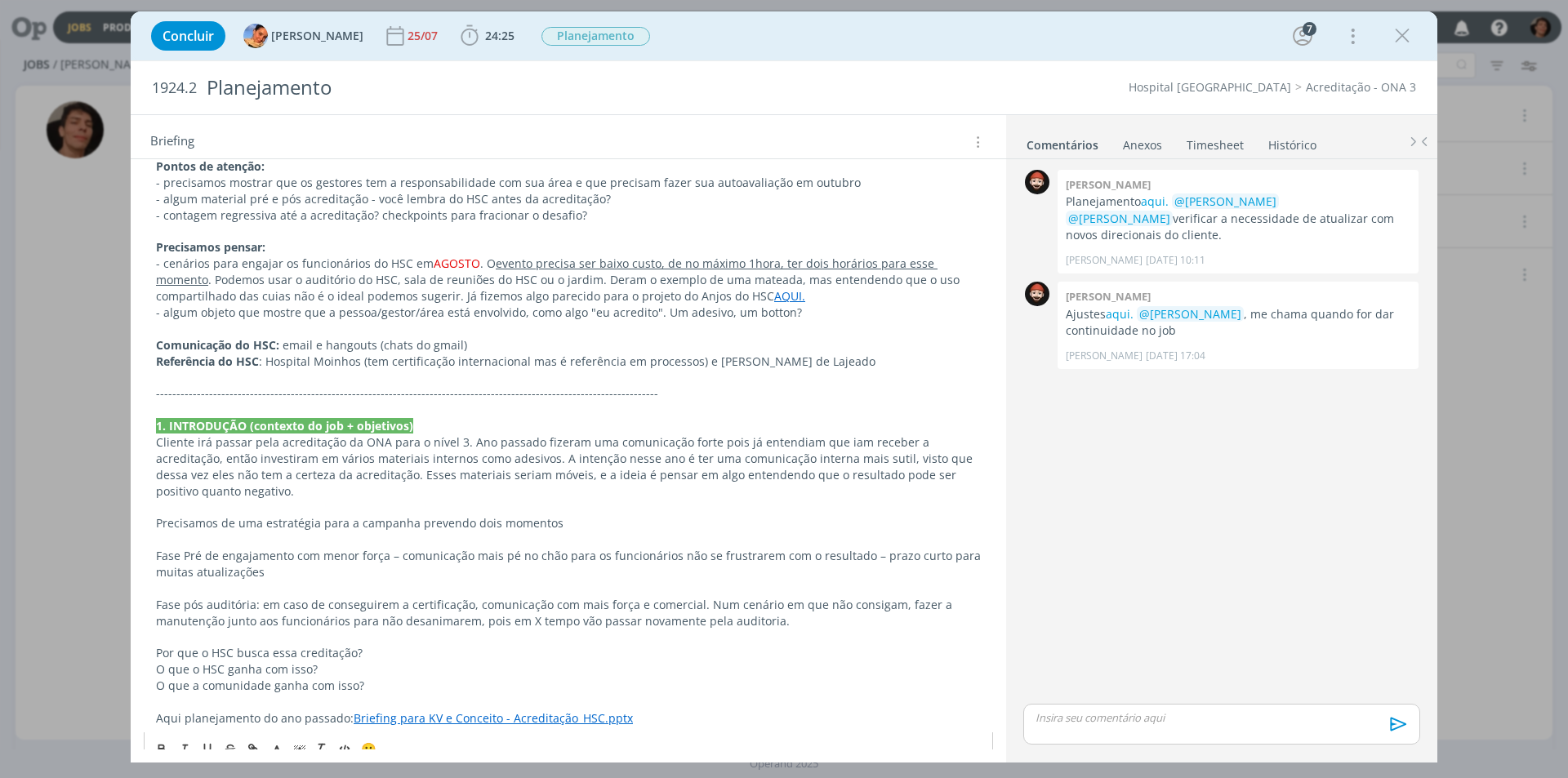
scroll to position [466, 0]
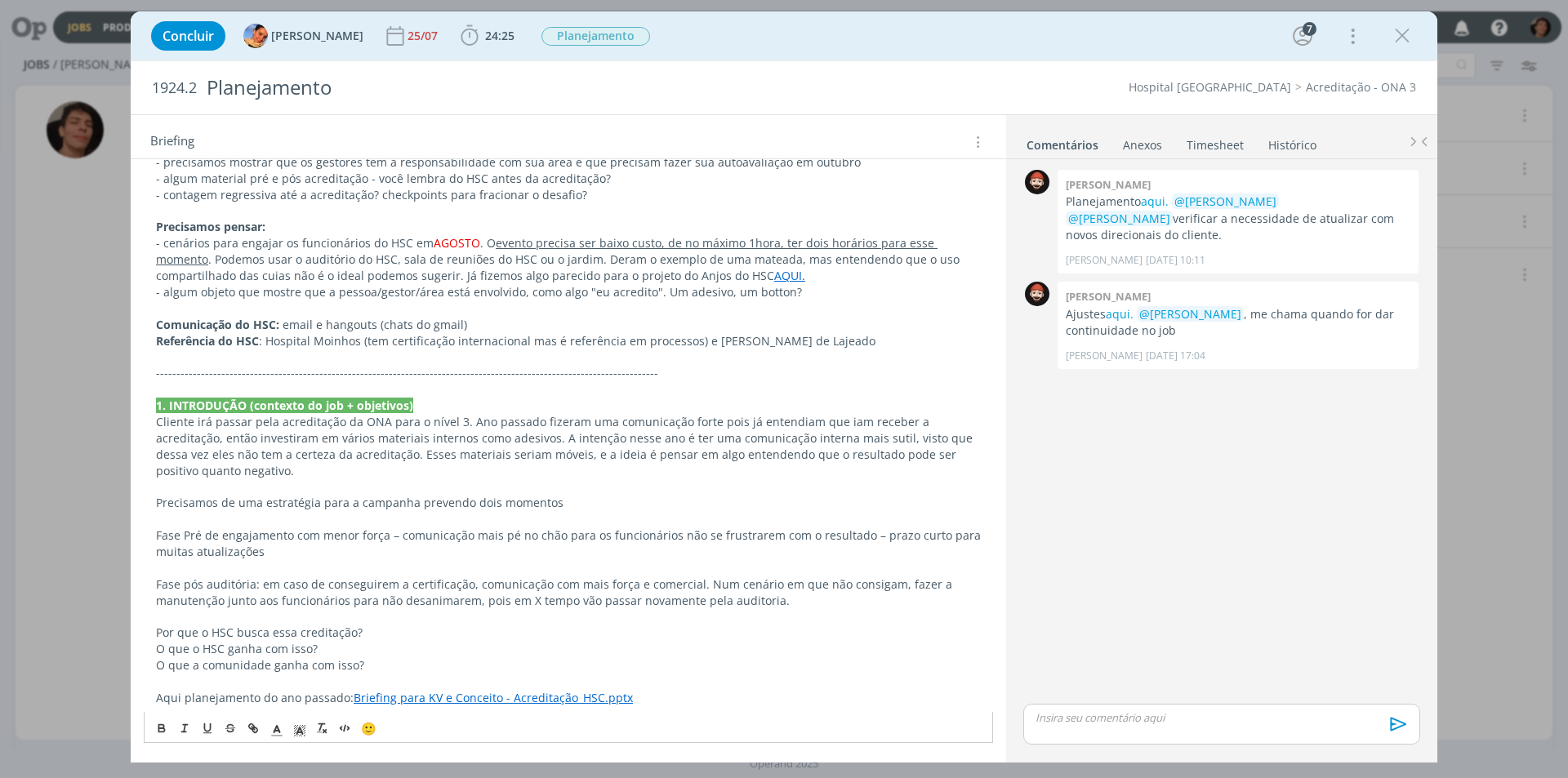
click at [283, 602] on p "Fase pós auditória: em caso de conseguirem a certificação, comunicação com mais…" at bounding box center [569, 593] width 825 height 33
click at [359, 270] on p "- cenários para engajar os funcionários do HSC em AGOSTO . O evento precisa ser…" at bounding box center [569, 259] width 825 height 49
click at [2, 427] on div "Concluir [PERSON_NAME] 25/07 24:25 Iniciar Apontar Data * [DATE] Horas * 00:00 …" at bounding box center [784, 389] width 1568 height 778
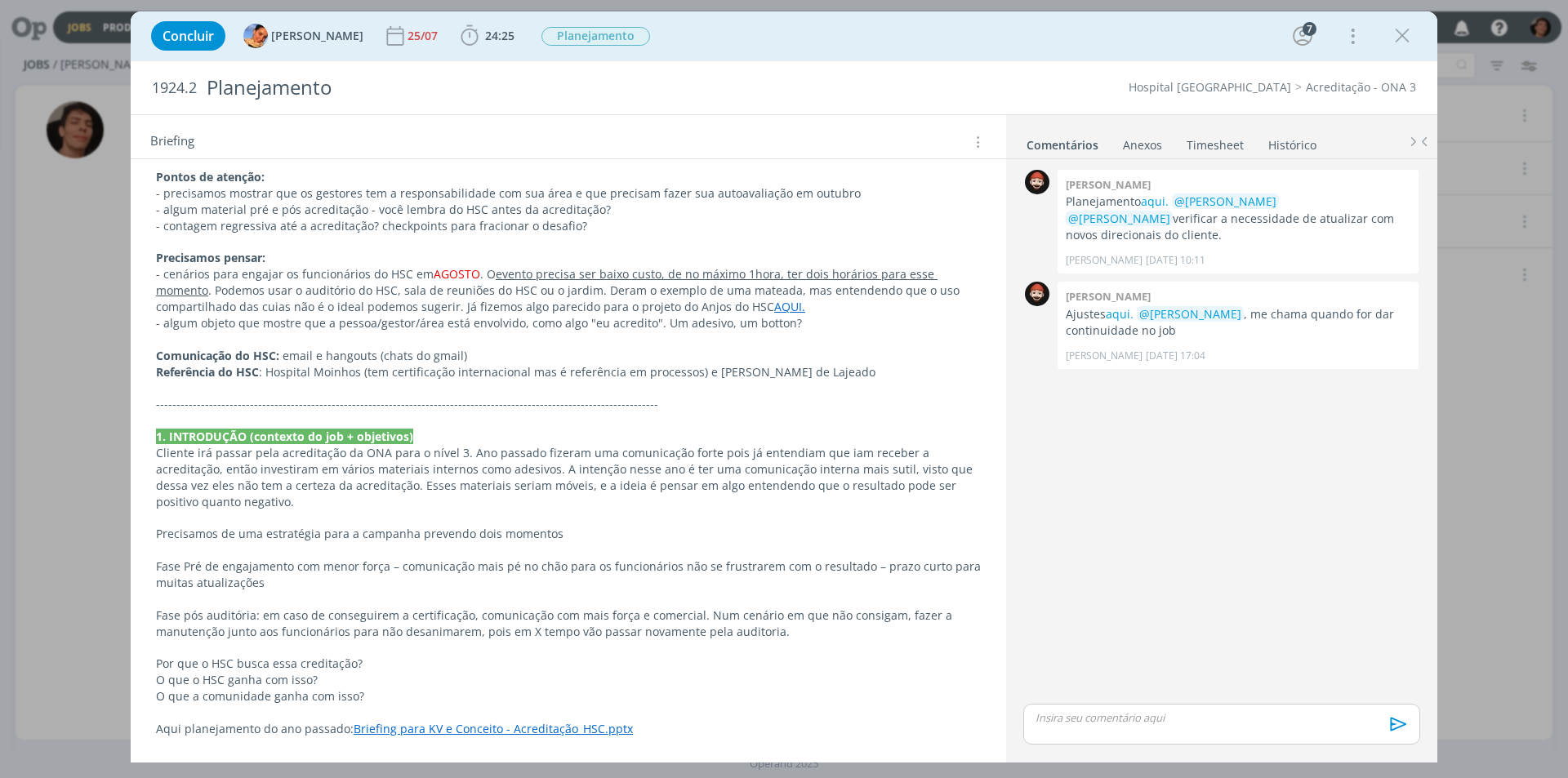
click at [119, 273] on div "Concluir [PERSON_NAME] 25/07 24:25 Iniciar Apontar Data * [DATE] Horas * 00:00 …" at bounding box center [784, 389] width 1568 height 778
click at [1399, 42] on icon "dialog" at bounding box center [1401, 36] width 25 height 25
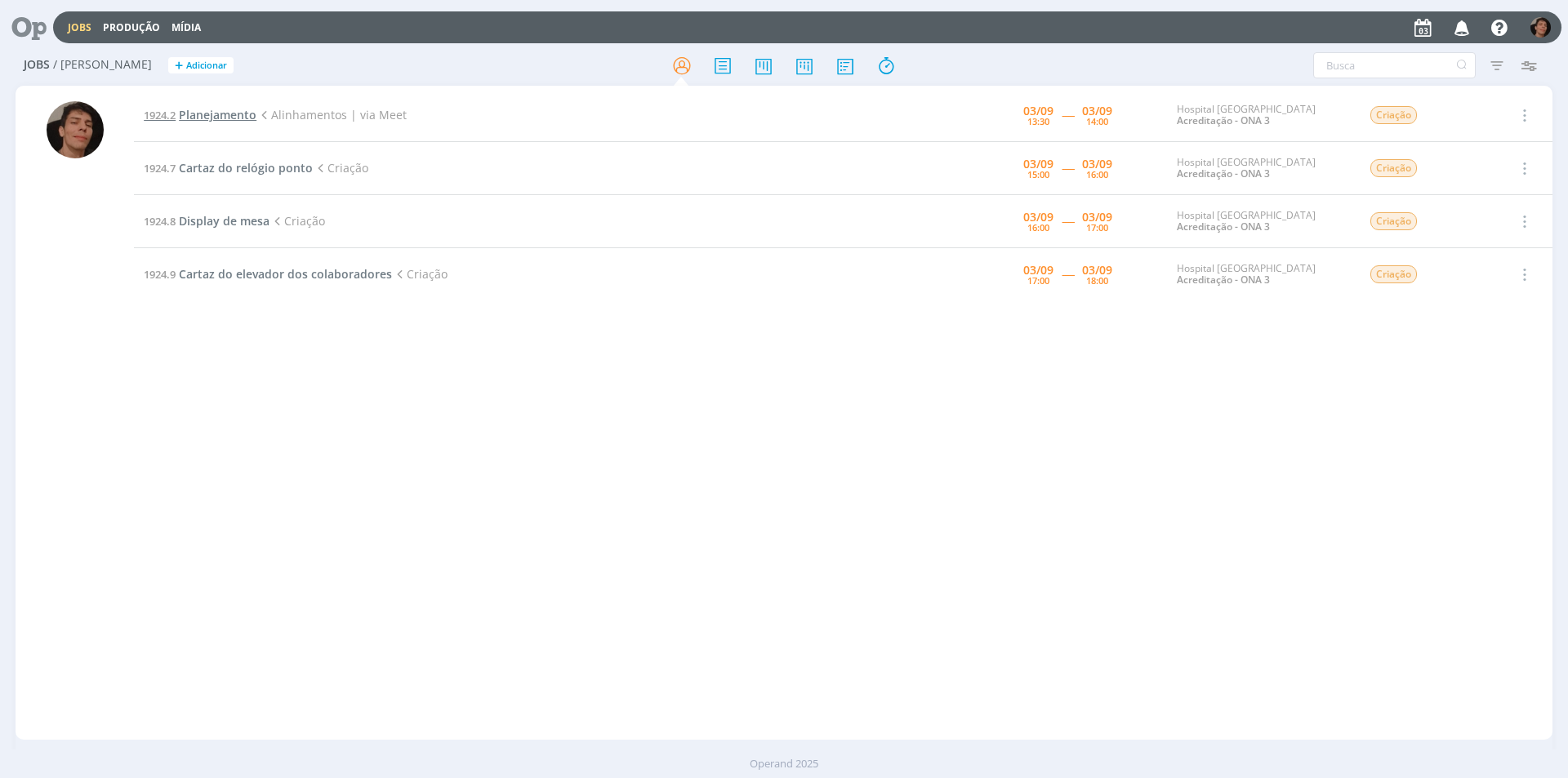
click at [237, 116] on span "Planejamento" at bounding box center [217, 114] width 77 height 15
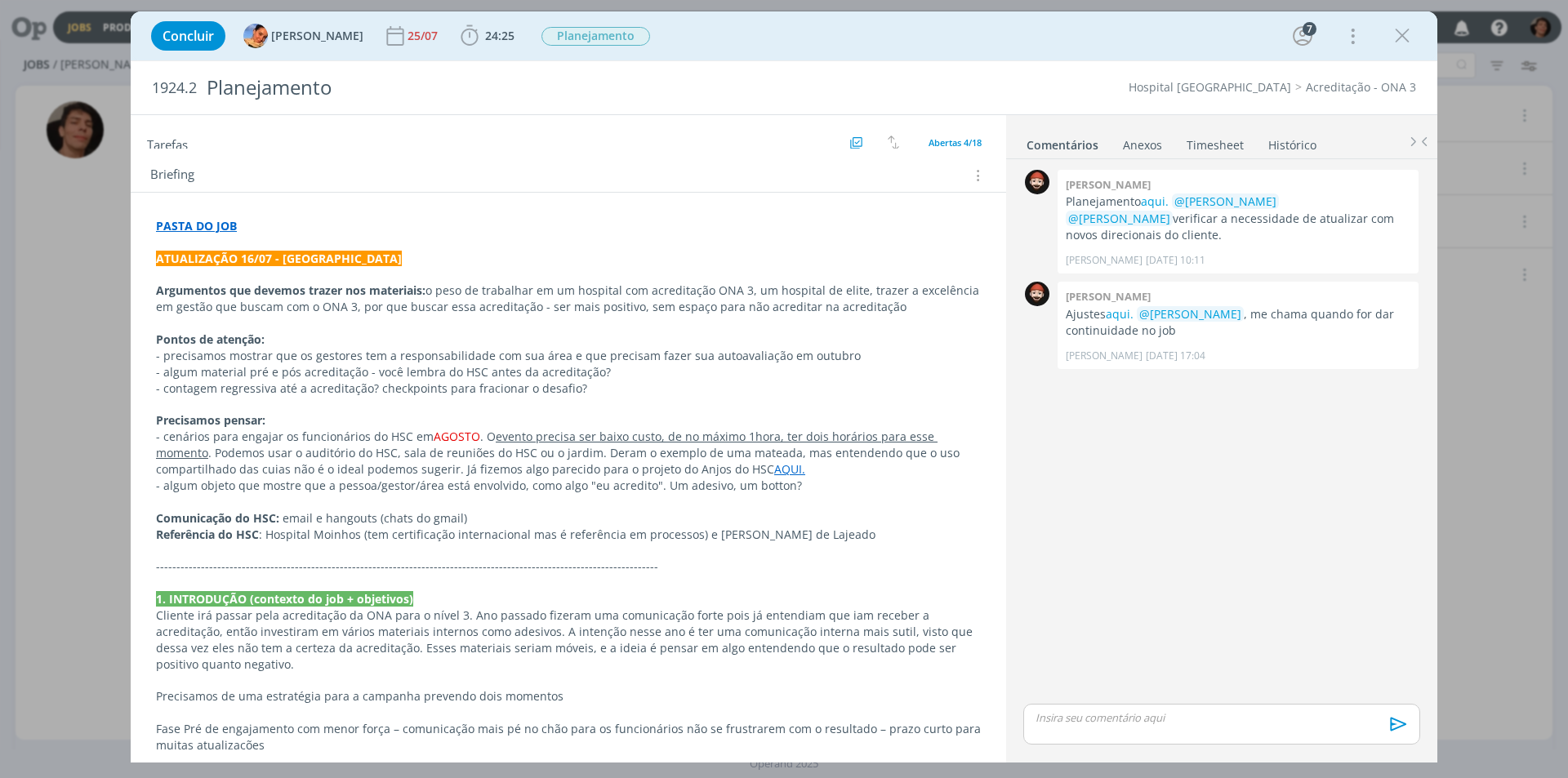
scroll to position [435, 0]
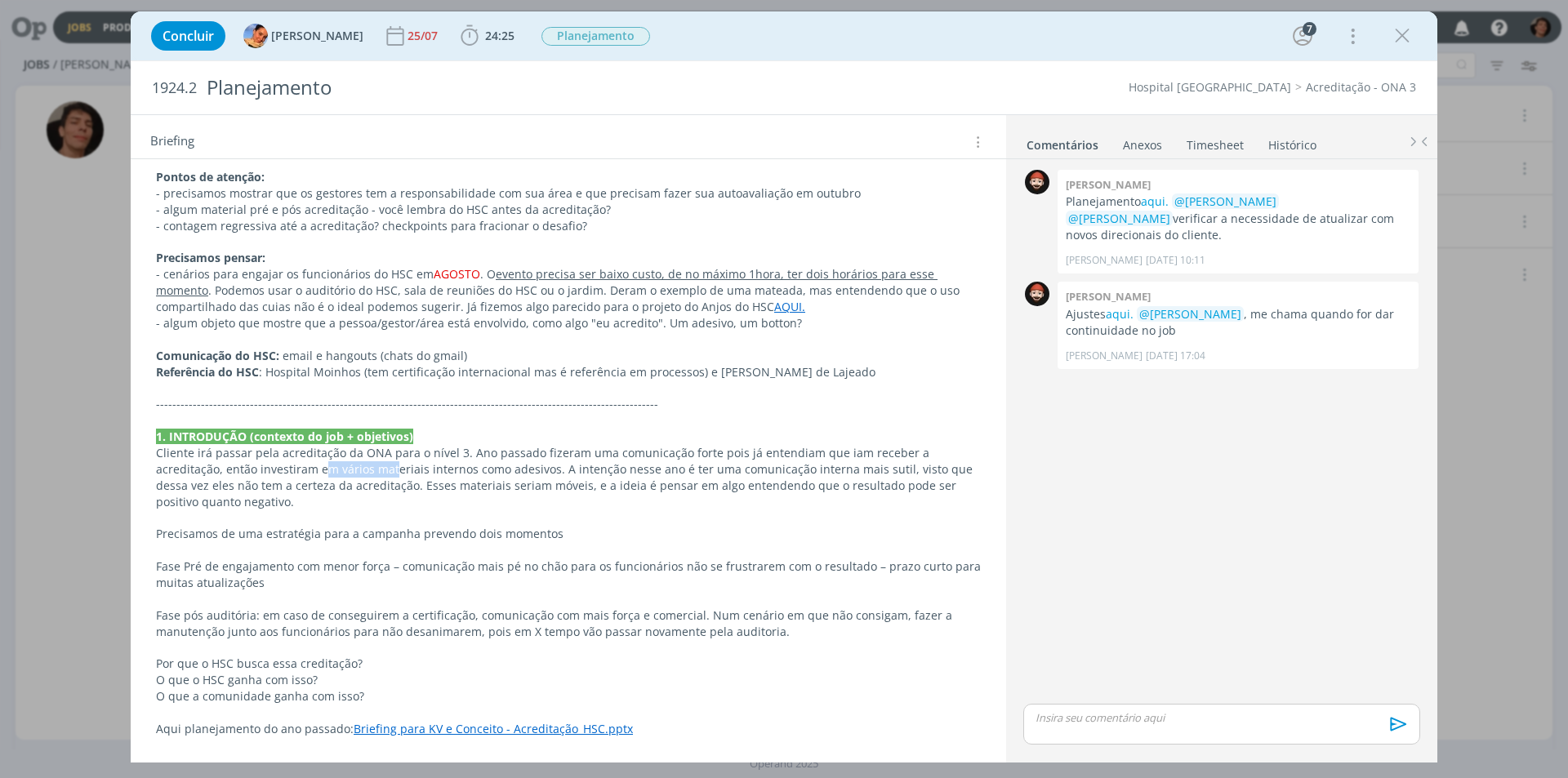
drag, startPoint x: 255, startPoint y: 466, endPoint x: 323, endPoint y: 461, distance: 68.2
click at [323, 461] on p "Cliente irá passar pela acreditação da ONA para o nível 3. Ano passado fizeram …" at bounding box center [569, 477] width 825 height 65
click at [296, 349] on span "email e hangouts (chats do gmail)" at bounding box center [375, 356] width 185 height 15
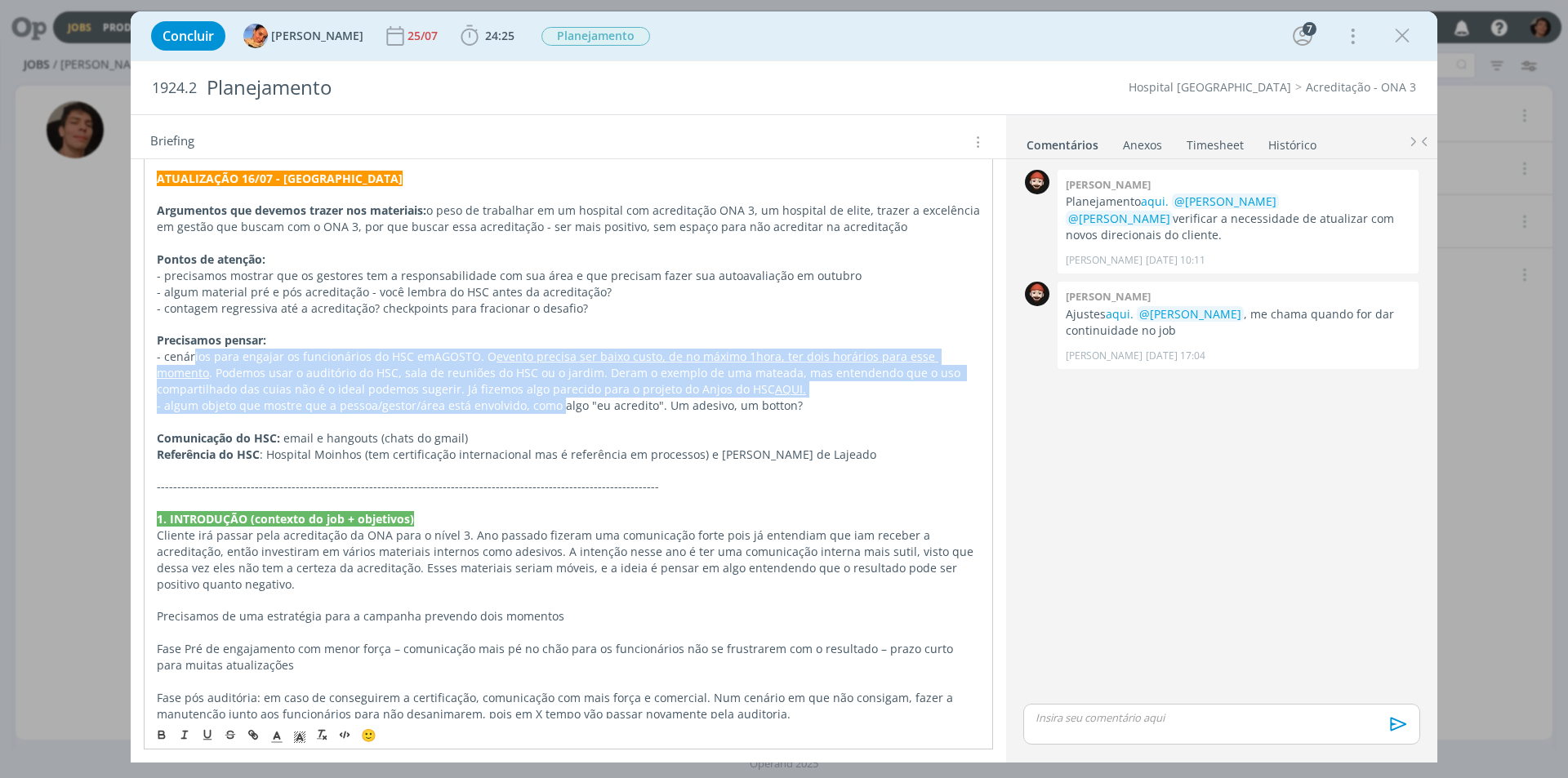
drag, startPoint x: 192, startPoint y: 352, endPoint x: 554, endPoint y: 412, distance: 366.9
click at [554, 412] on div "PASTA DO JOB ATUALIZAÇÃO 16/07 - Luíza Argumentos que devemos trazer nos materi…" at bounding box center [568, 478] width 849 height 694
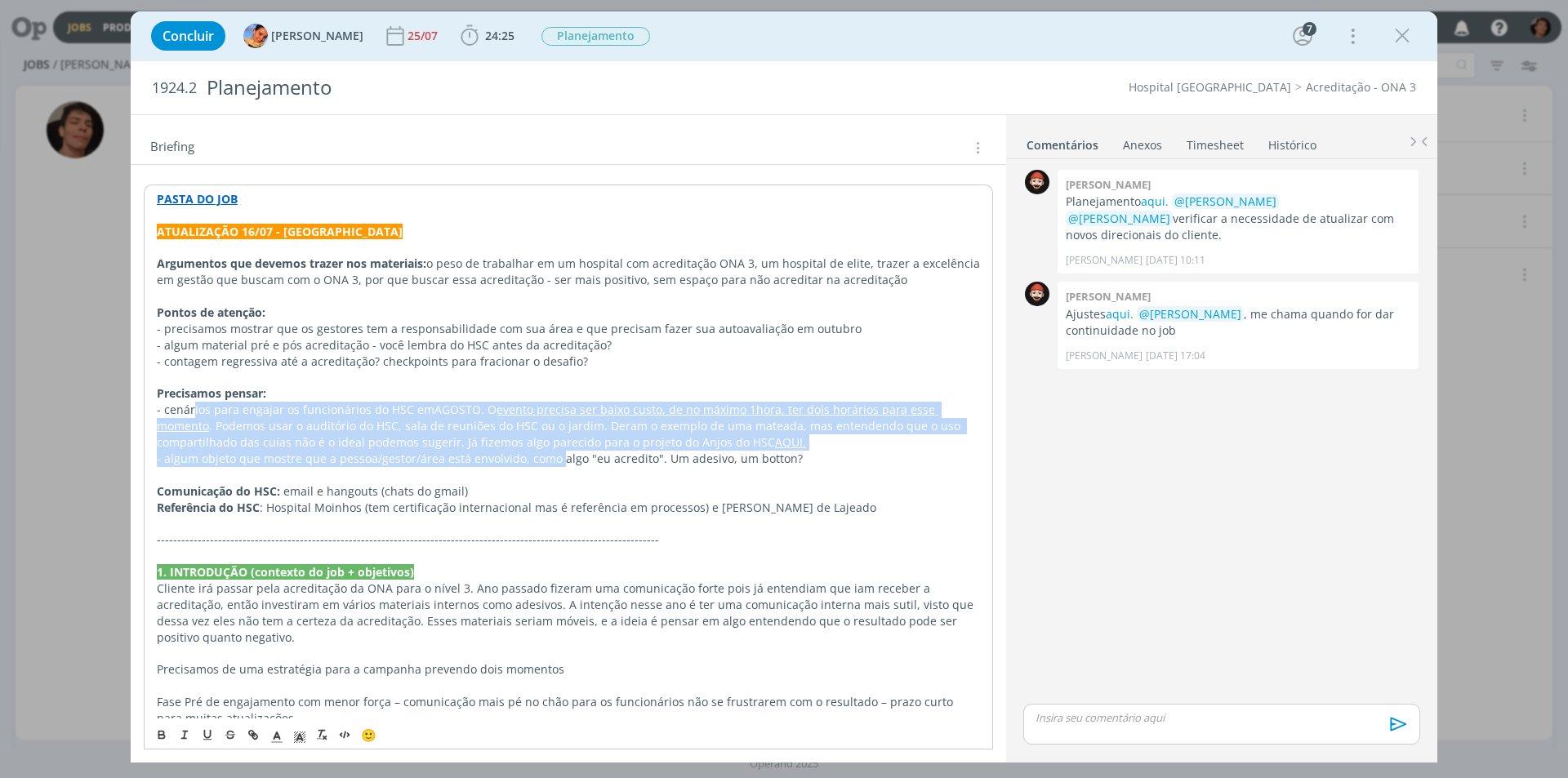
scroll to position [271, 0]
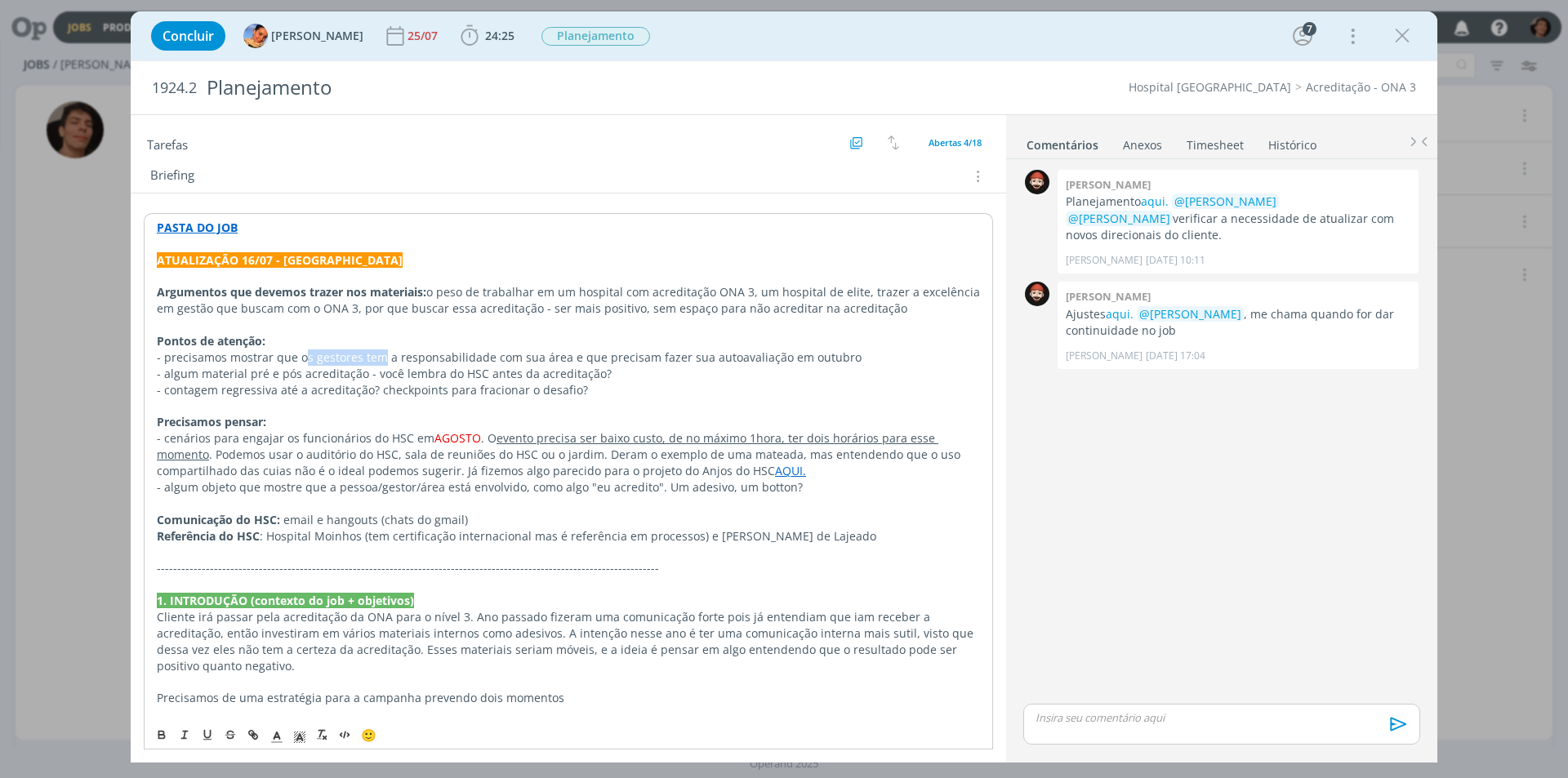
drag, startPoint x: 302, startPoint y: 355, endPoint x: 382, endPoint y: 364, distance: 80.5
click at [382, 364] on p "- precisamos mostrar que os gestores tem a responsabilidade com sua área e que …" at bounding box center [568, 357] width 823 height 16
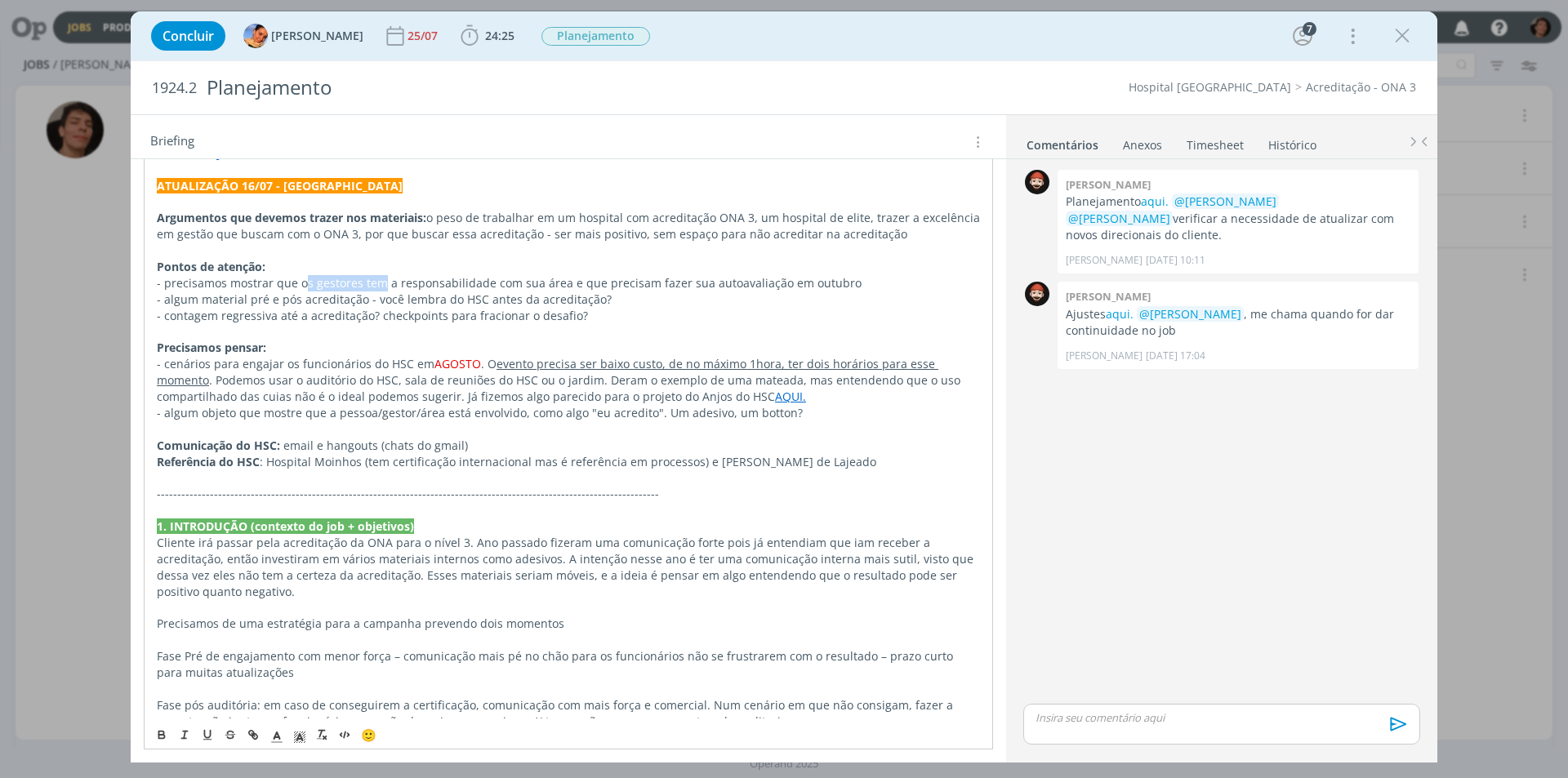
scroll to position [467, 0]
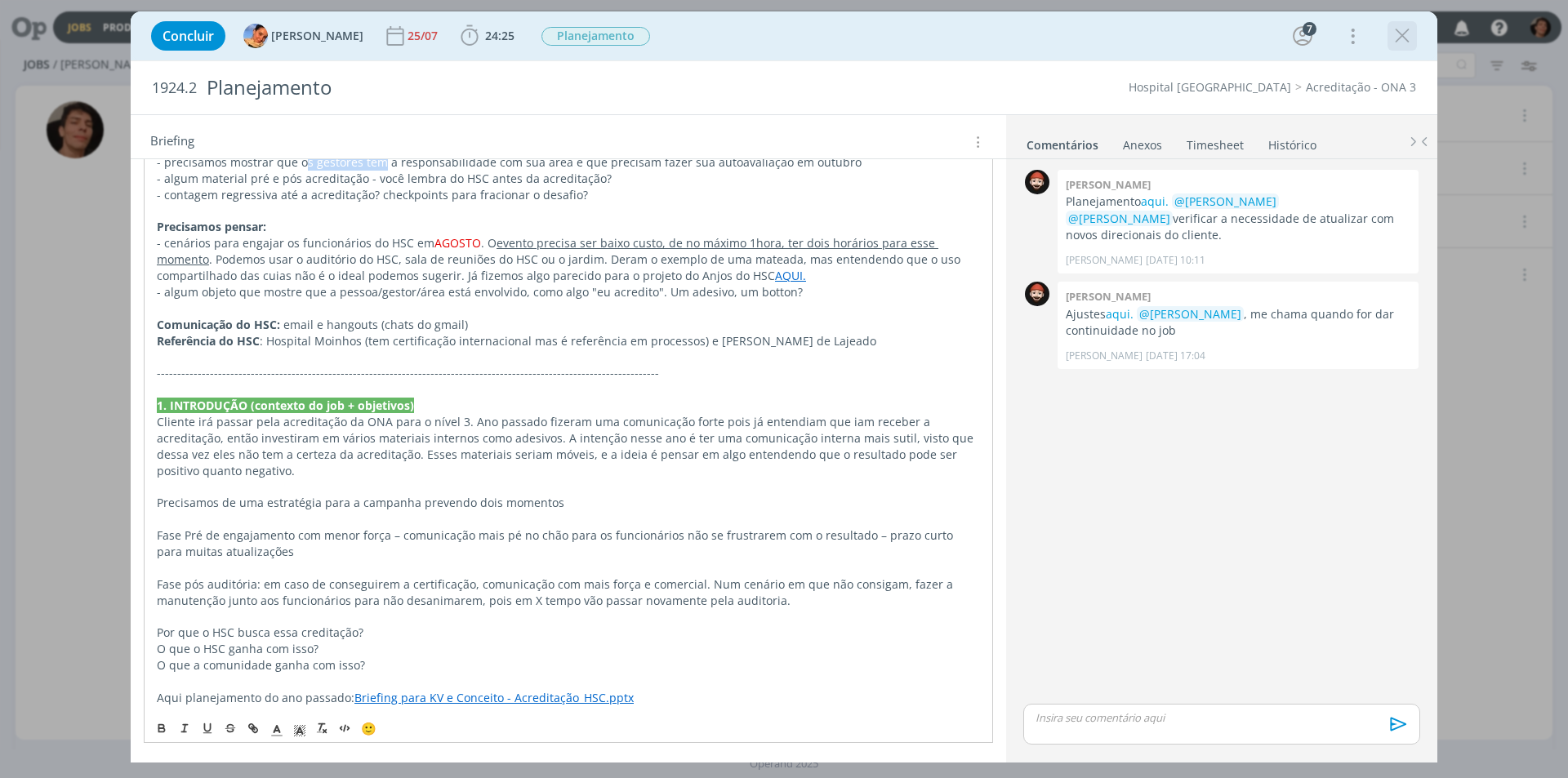
click at [1403, 28] on icon "dialog" at bounding box center [1401, 36] width 25 height 25
